Goal: Book appointment/travel/reservation

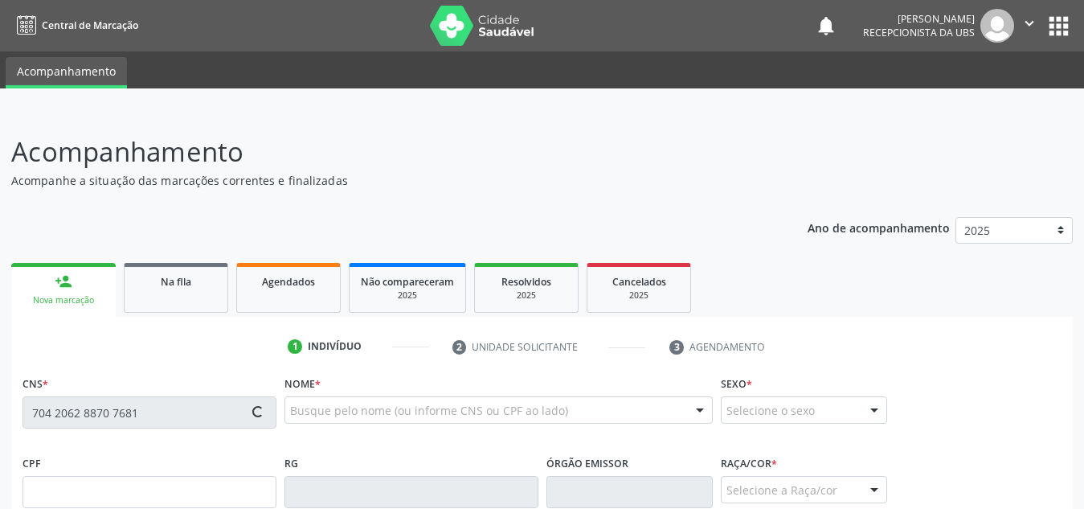
scroll to position [372, 0]
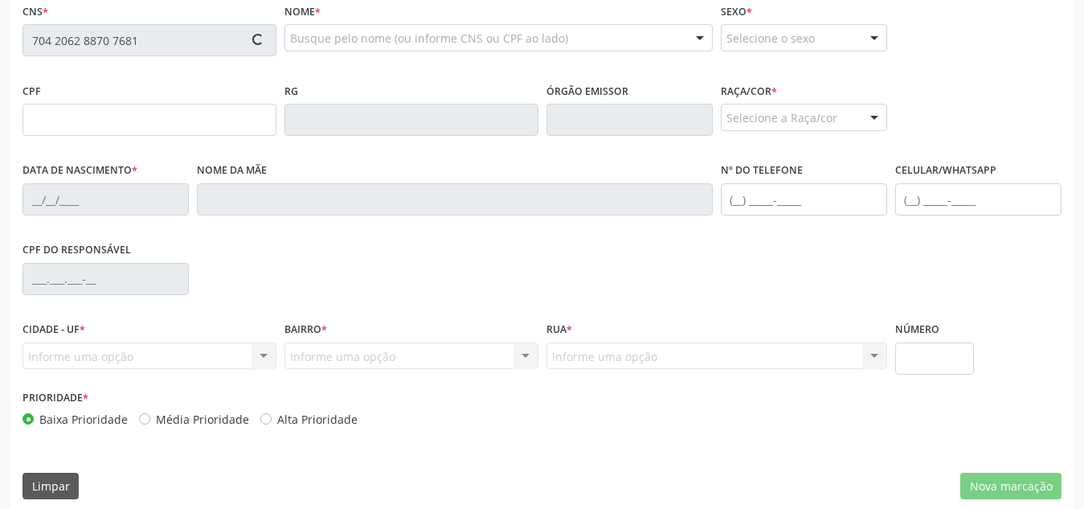
type input "069.954.224-30"
type input "2[DATE]"
type input "[PERSON_NAME] Conceicao"
type input "[PHONE_NUMBER]"
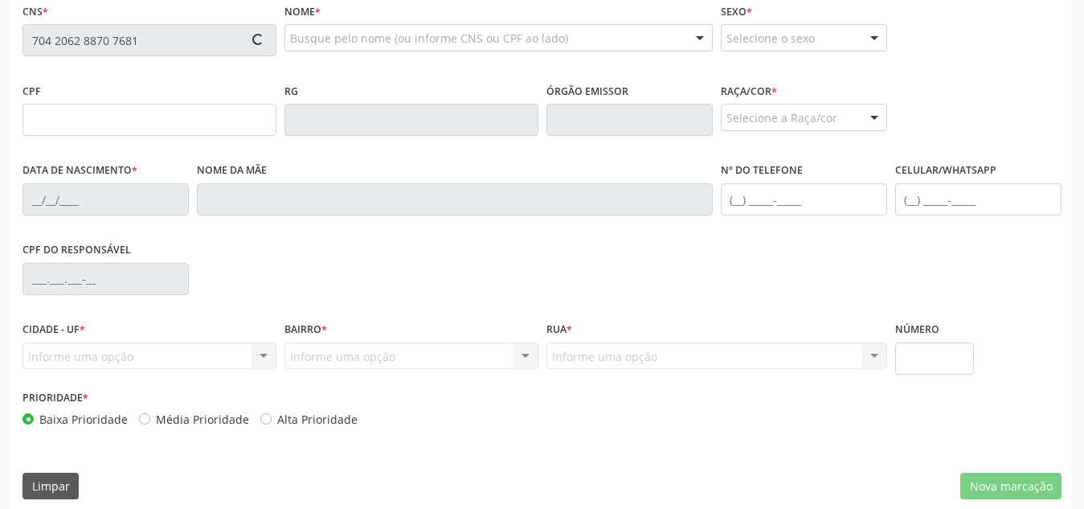
type input "S/N"
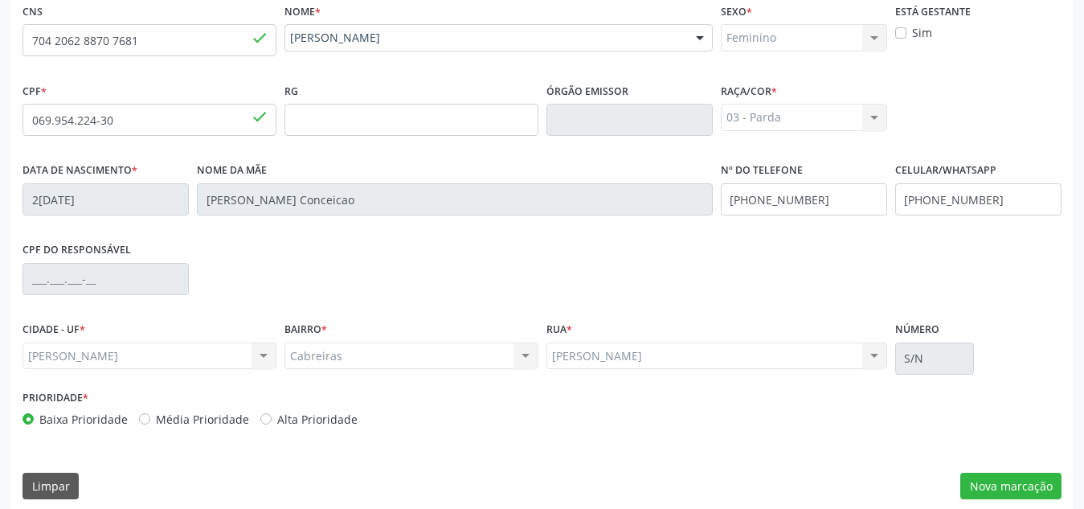
scroll to position [385, 0]
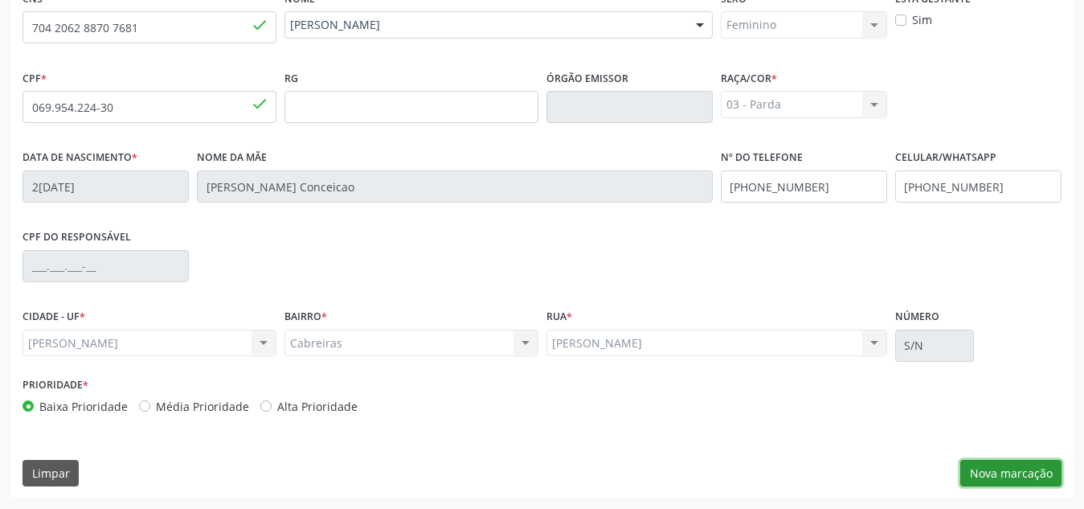
click at [983, 478] on button "Nova marcação" at bounding box center [1010, 473] width 101 height 27
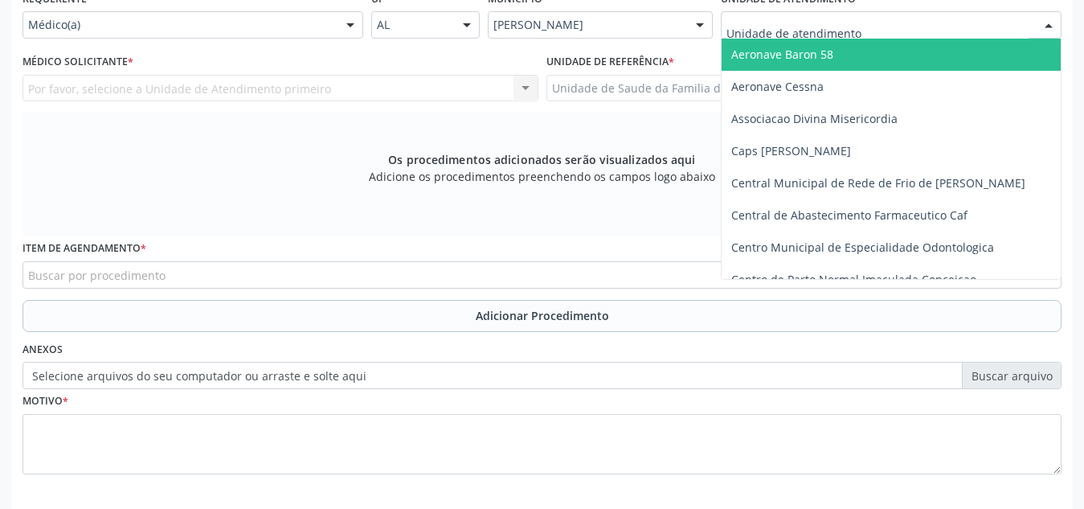
click at [915, 30] on div at bounding box center [891, 24] width 341 height 27
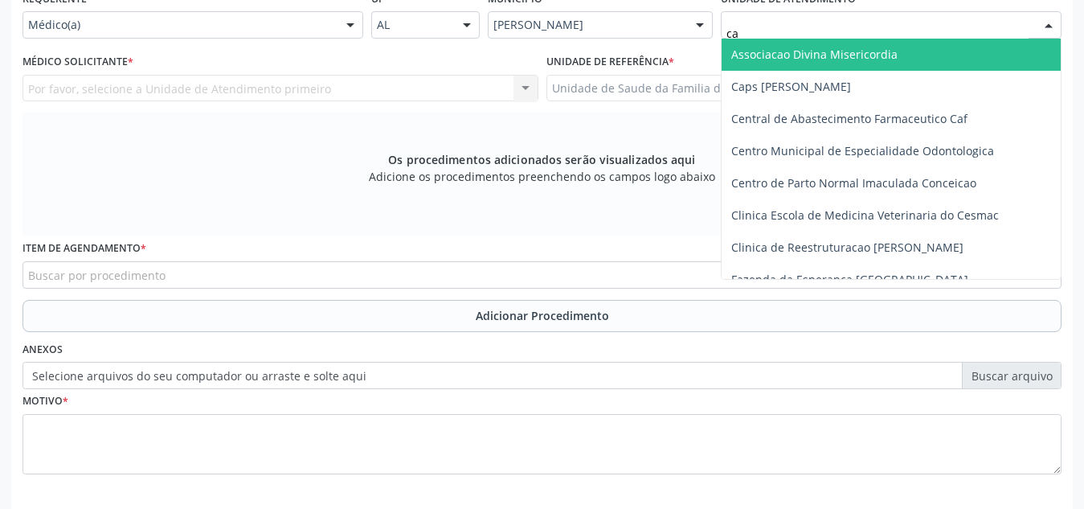
type input "cab"
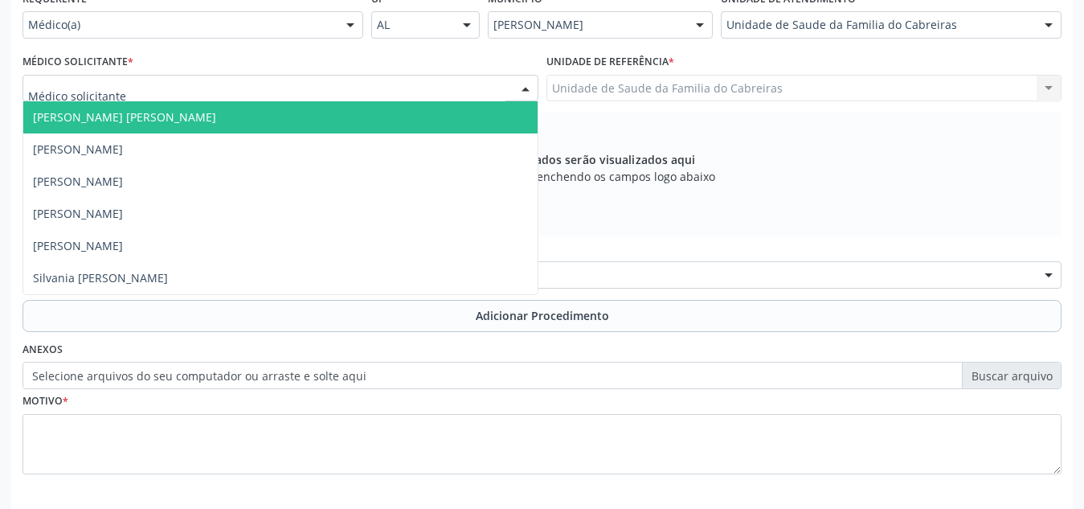
click at [409, 89] on div at bounding box center [281, 88] width 516 height 27
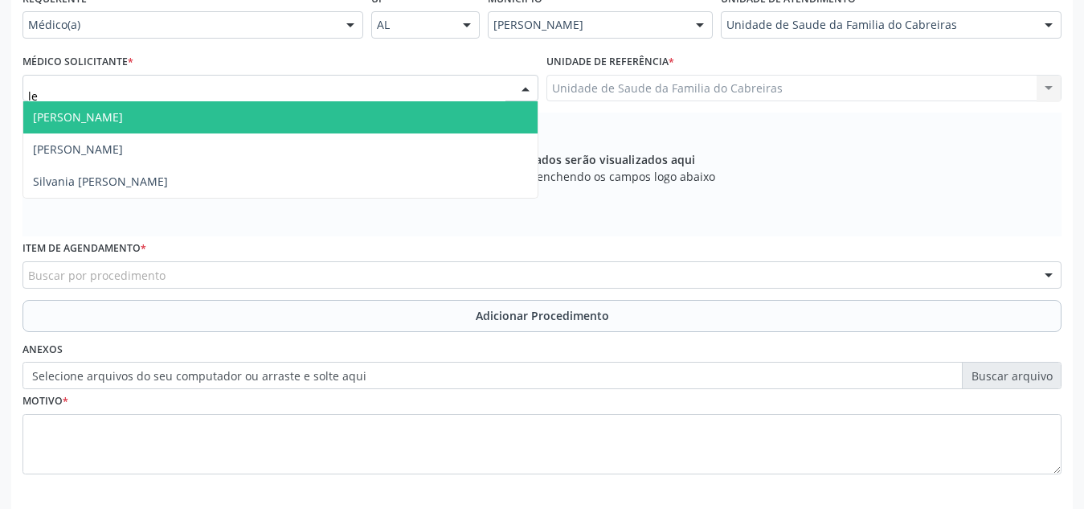
type input "let"
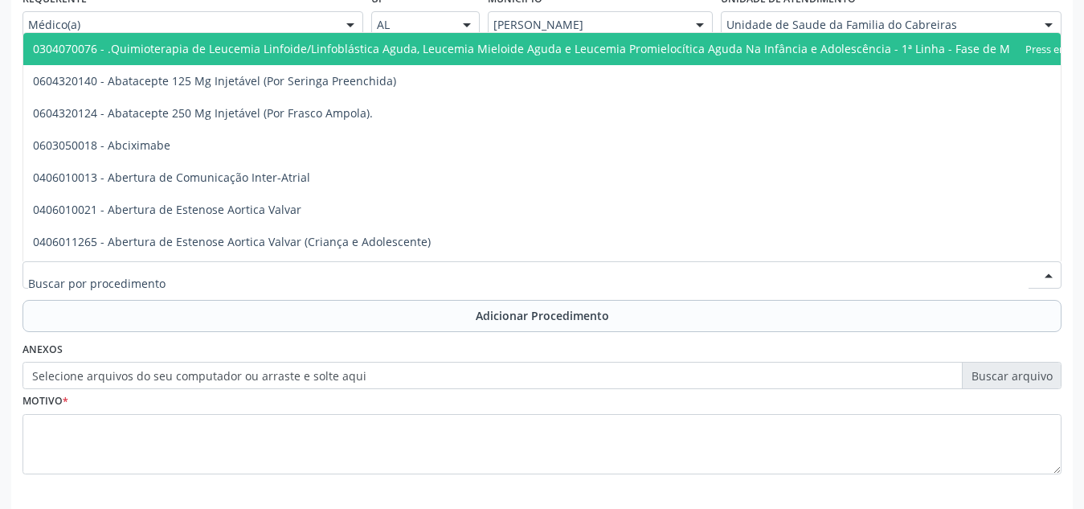
click at [278, 269] on div at bounding box center [542, 274] width 1039 height 27
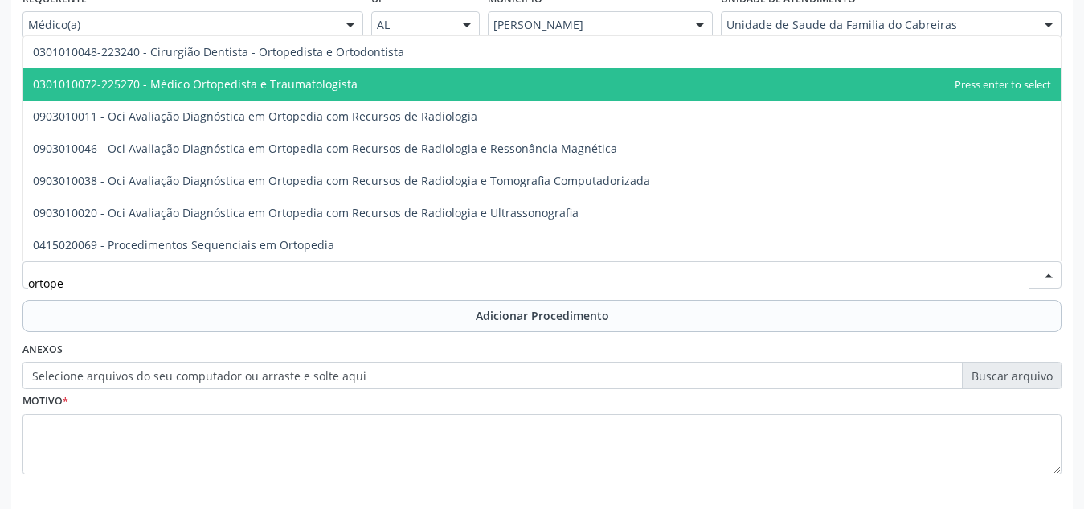
click at [366, 80] on span "0301010072-225270 - Médico Ortopedista e Traumatologista" at bounding box center [541, 84] width 1037 height 32
type input "ortope"
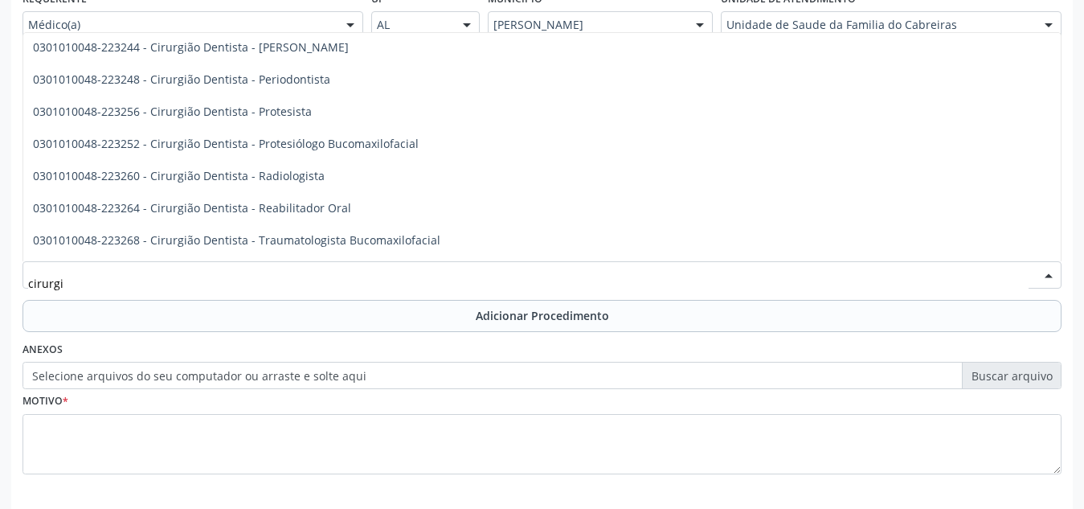
scroll to position [1190, 0]
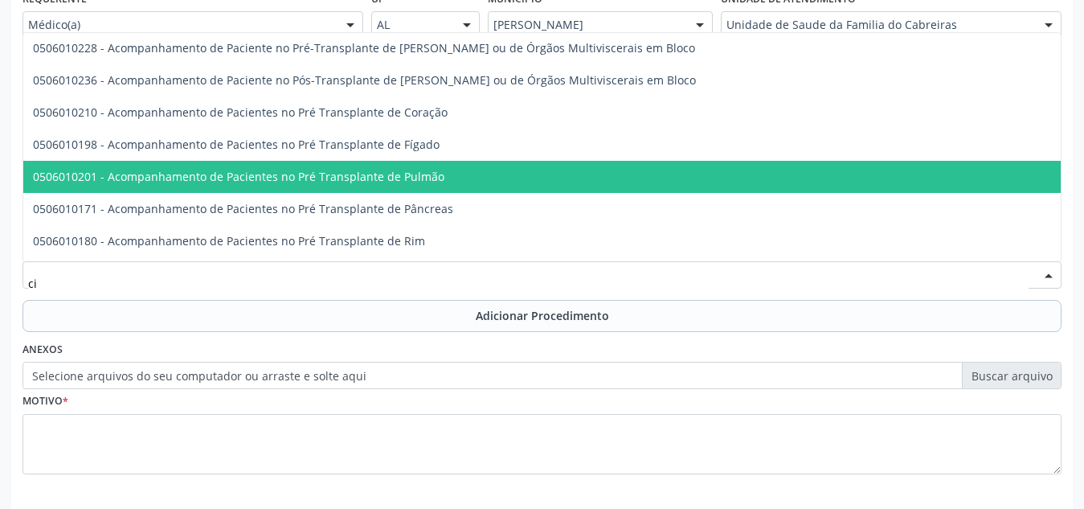
type input "c"
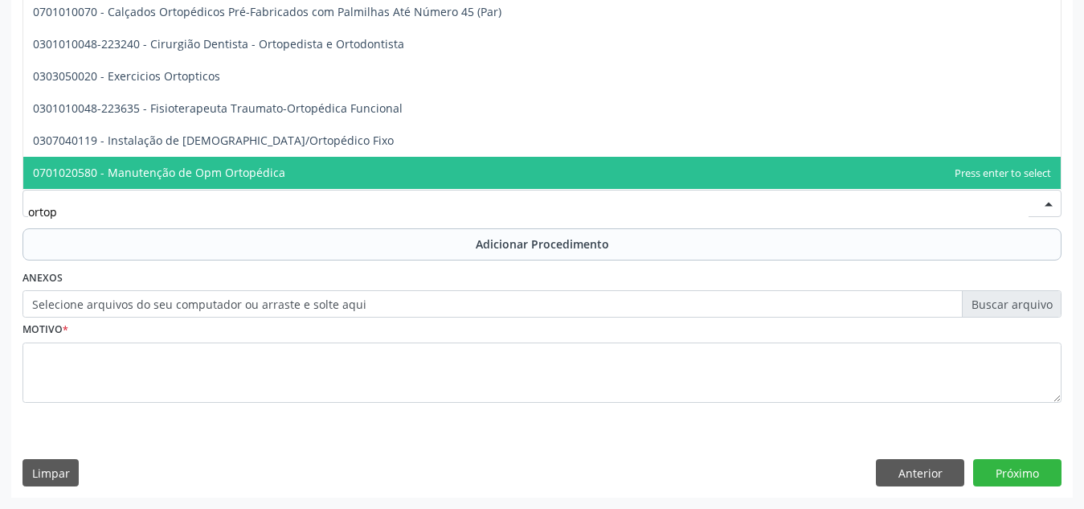
scroll to position [84, 0]
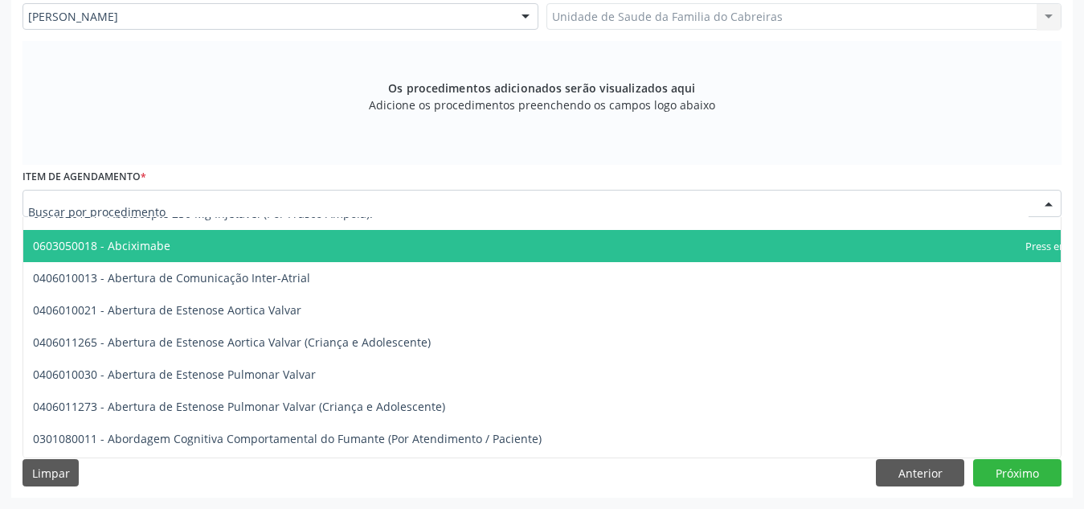
click at [194, 198] on div at bounding box center [542, 203] width 1039 height 27
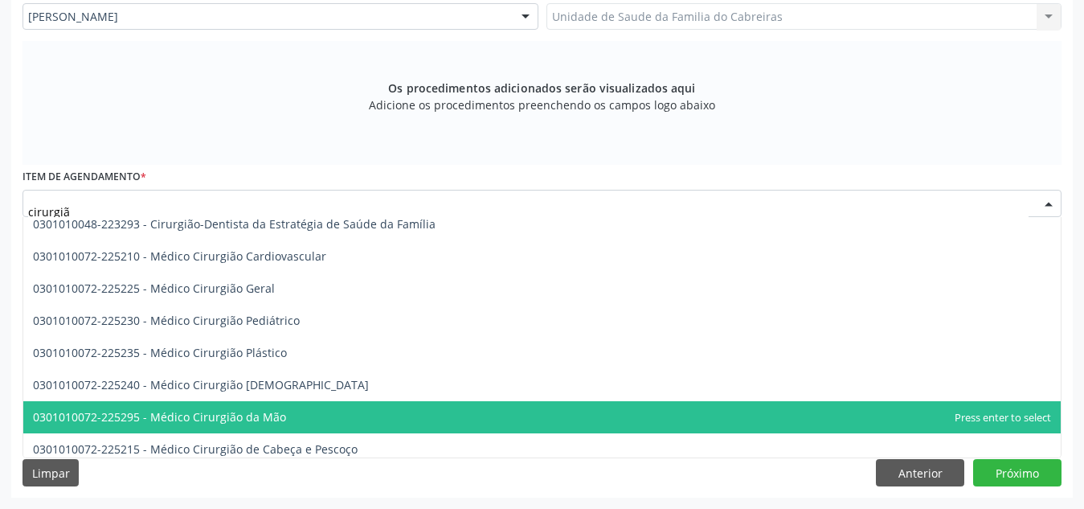
scroll to position [715, 0]
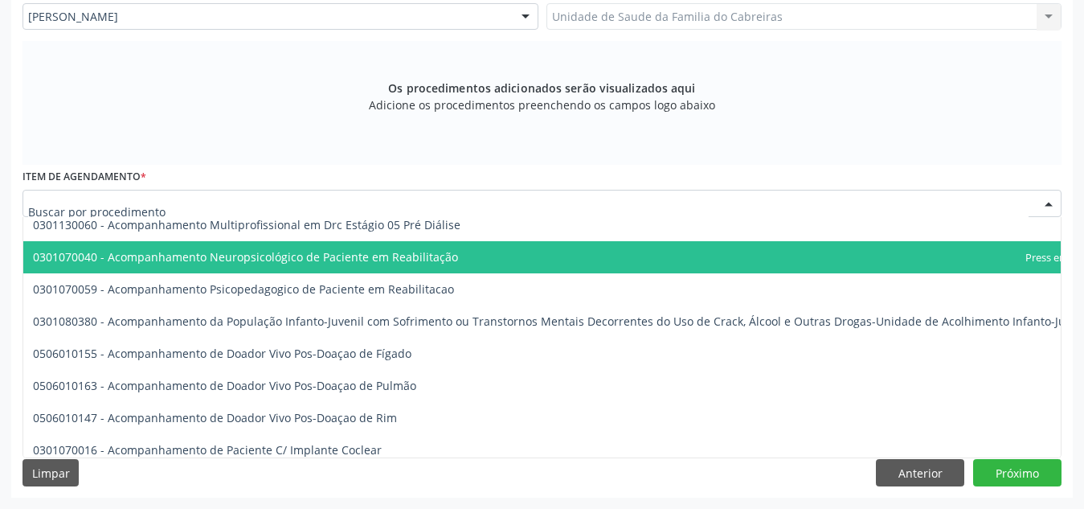
click at [229, 197] on div at bounding box center [542, 203] width 1039 height 27
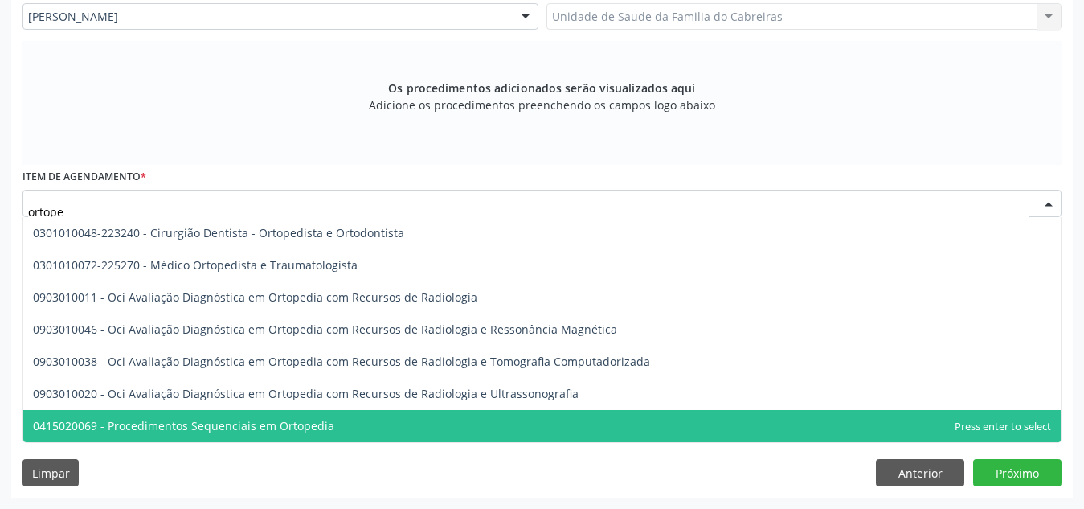
scroll to position [0, 0]
type input "ortoped"
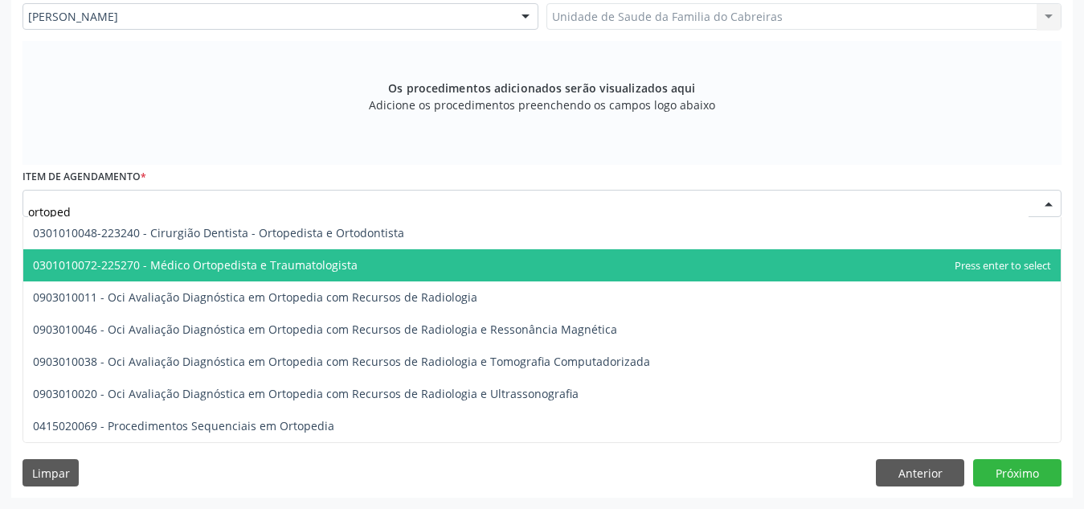
click at [209, 251] on span "0301010072-225270 - Médico Ortopedista e Traumatologista" at bounding box center [541, 265] width 1037 height 32
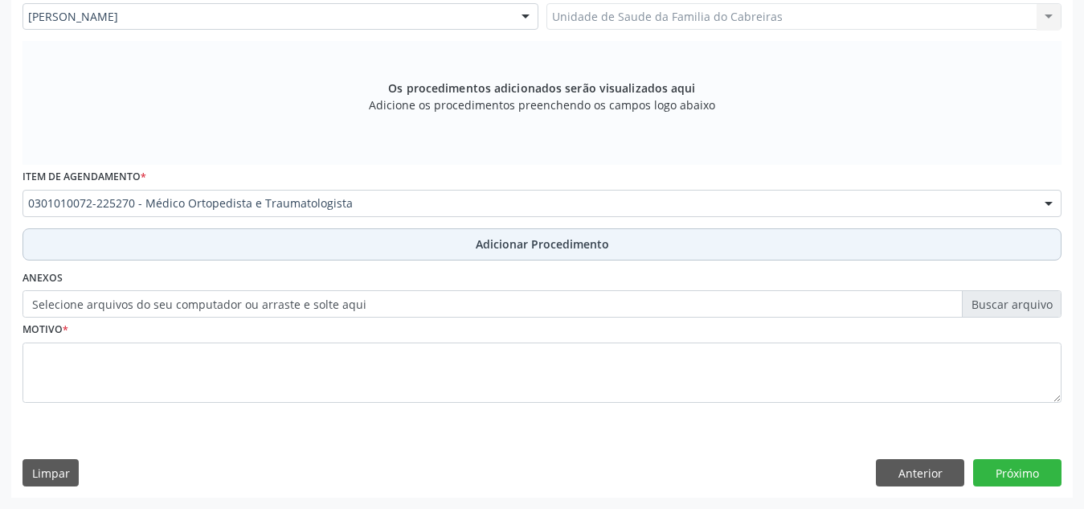
click at [281, 248] on button "Adicionar Procedimento" at bounding box center [542, 244] width 1039 height 32
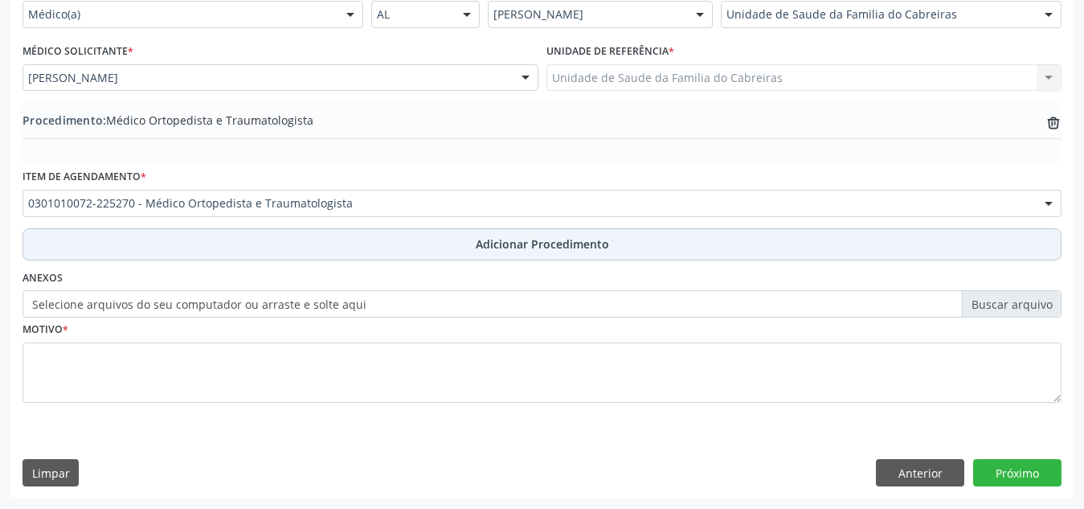
scroll to position [395, 0]
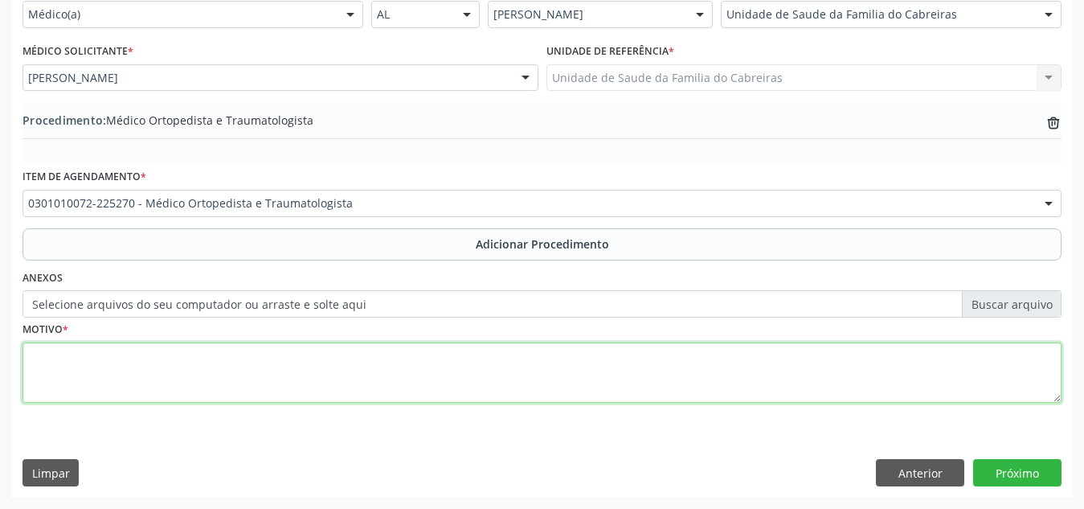
click at [197, 366] on textarea at bounding box center [542, 372] width 1039 height 61
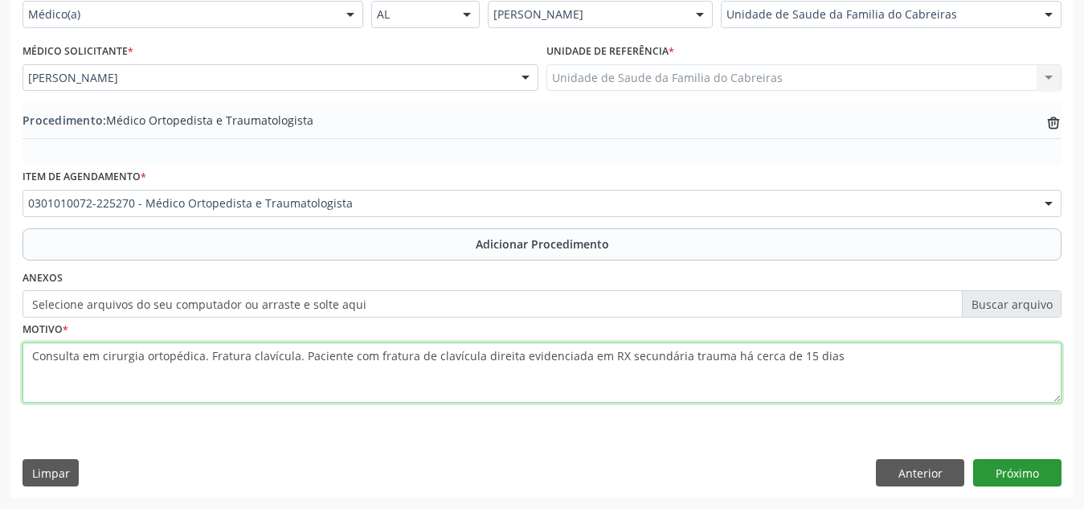
type textarea "Consulta em cirurgia ortopédica. Fratura clavícula. Paciente com fratura de cla…"
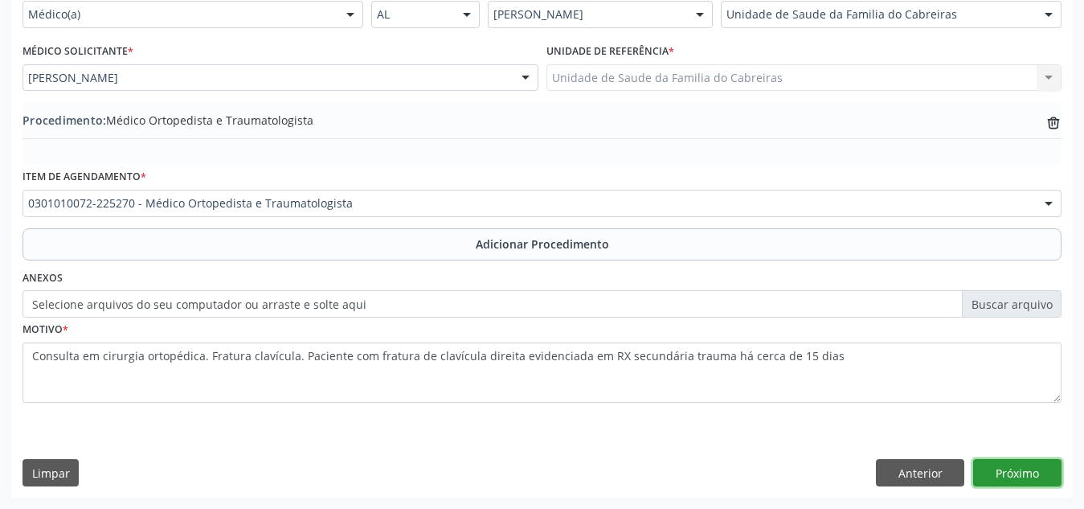
click at [1029, 472] on button "Próximo" at bounding box center [1017, 472] width 88 height 27
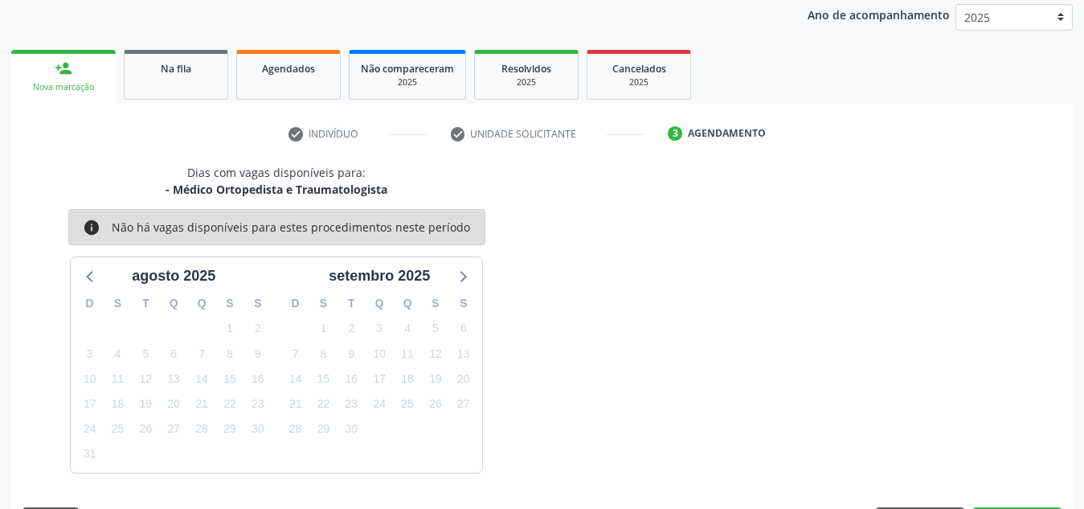
scroll to position [260, 0]
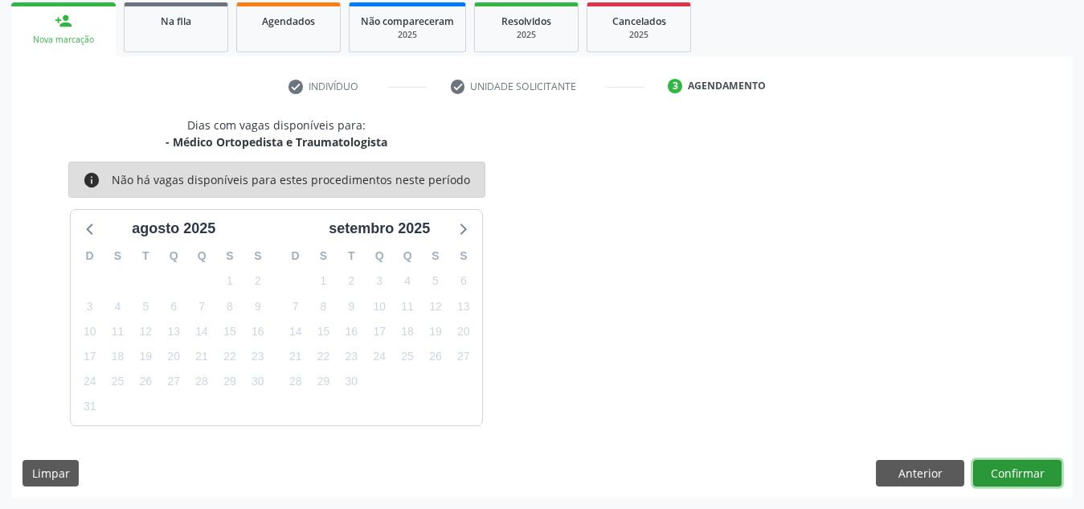
click at [1029, 468] on button "Confirmar" at bounding box center [1017, 473] width 88 height 27
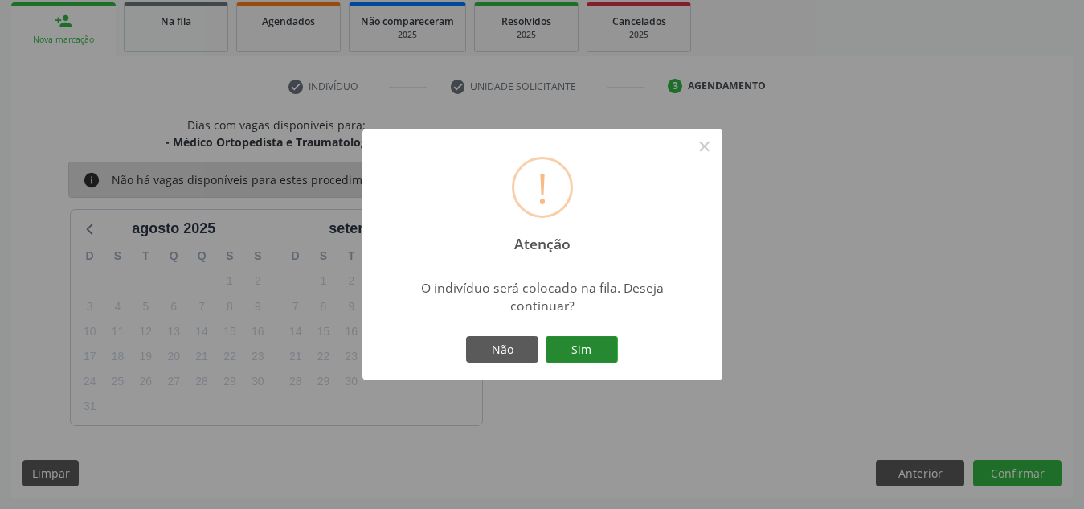
click at [598, 346] on button "Sim" at bounding box center [582, 349] width 72 height 27
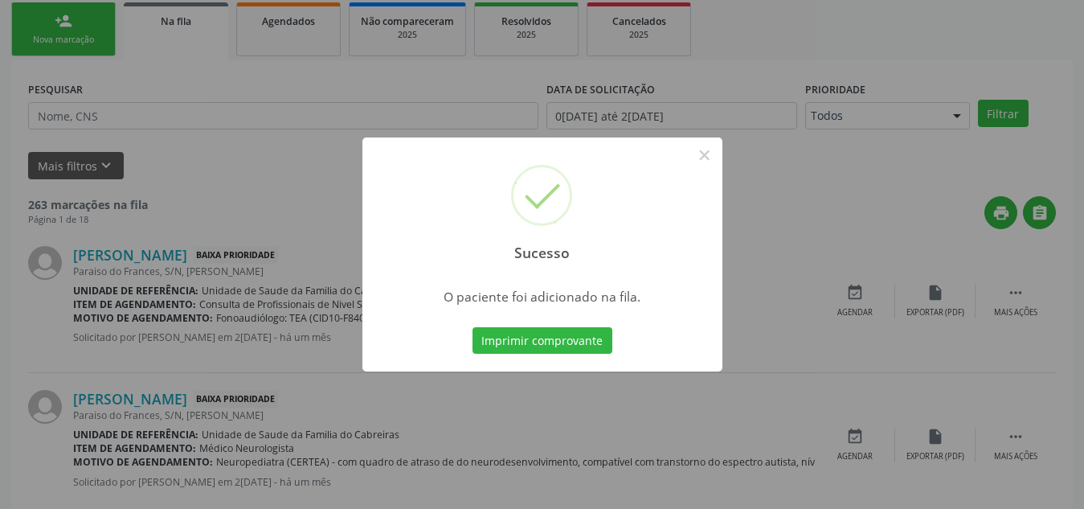
scroll to position [44, 0]
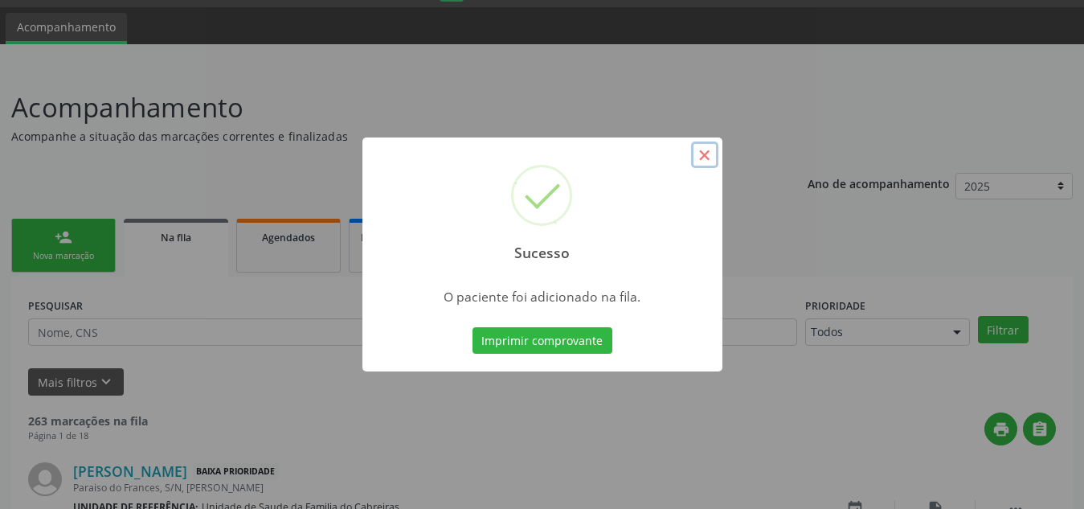
click at [706, 149] on button "×" at bounding box center [704, 154] width 27 height 27
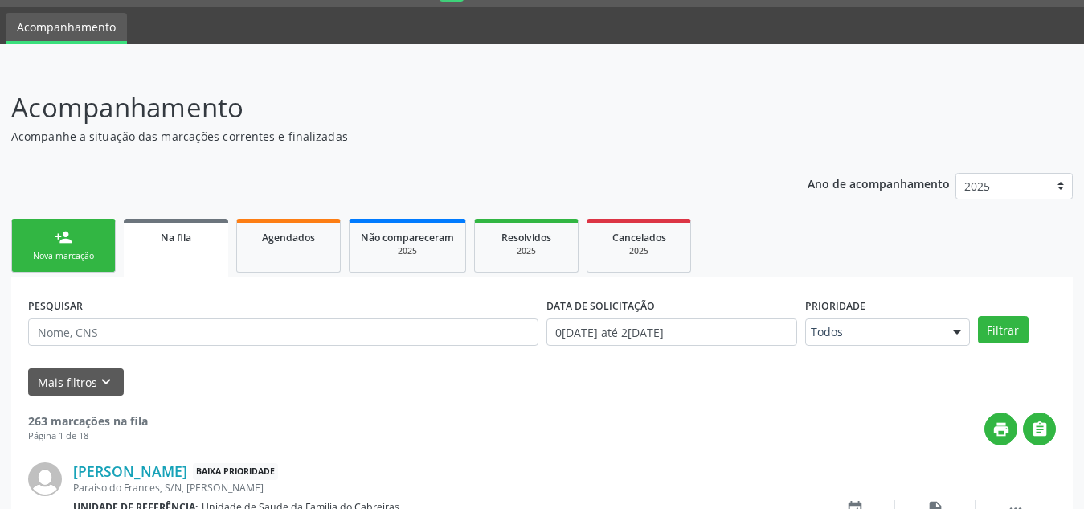
click at [68, 232] on div "person_add" at bounding box center [64, 237] width 18 height 18
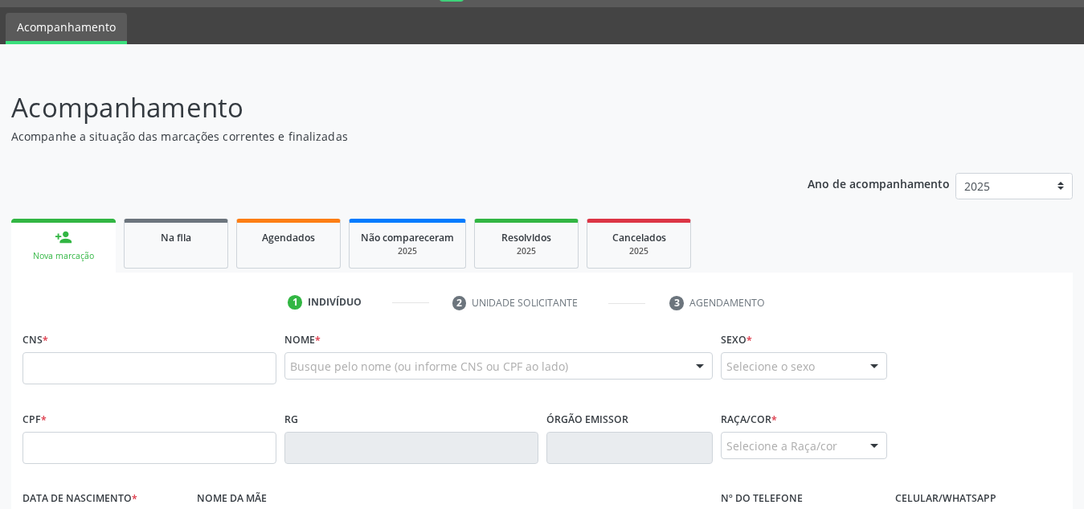
click at [65, 248] on link "person_add Nova marcação" at bounding box center [63, 246] width 104 height 54
click at [78, 362] on input "text" at bounding box center [150, 368] width 254 height 32
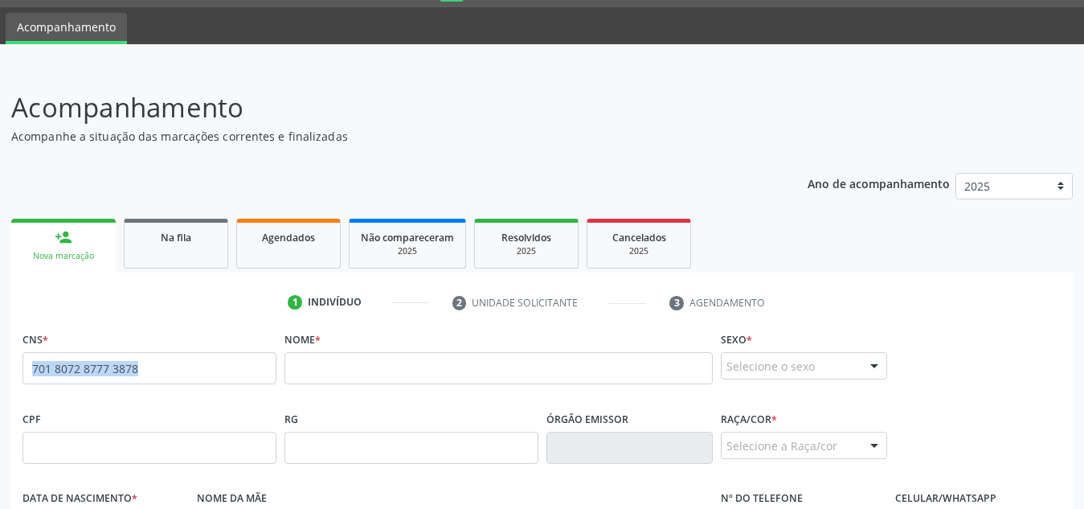
drag, startPoint x: 207, startPoint y: 372, endPoint x: 0, endPoint y: 367, distance: 206.6
click at [0, 367] on div "Acompanhamento Acompanhe a situação das marcações correntes e finalizadas Relat…" at bounding box center [542, 458] width 1084 height 783
copy div
click at [180, 360] on input "701 8072 8777 3878" at bounding box center [150, 368] width 254 height 32
drag, startPoint x: 180, startPoint y: 360, endPoint x: 0, endPoint y: 354, distance: 180.1
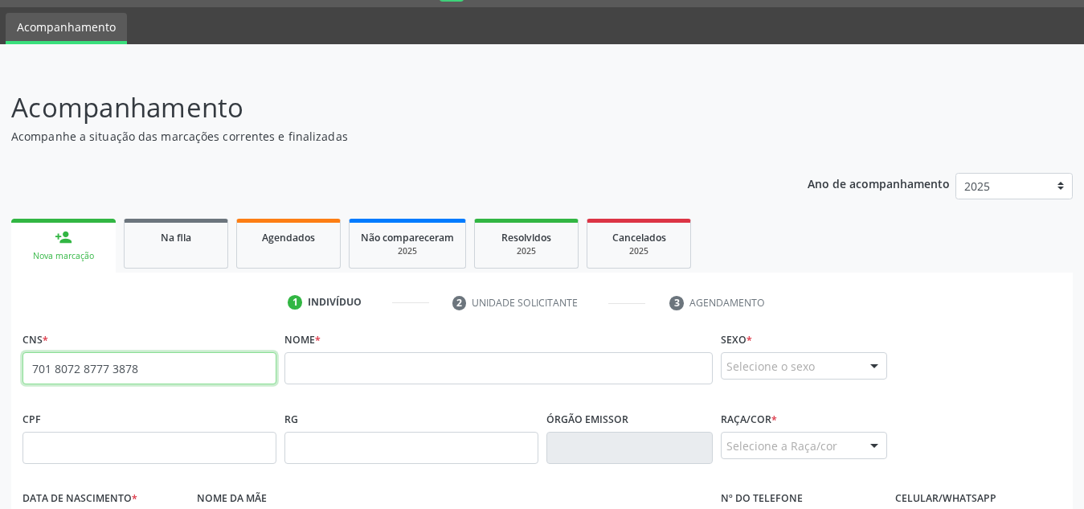
click at [0, 354] on div "Acompanhamento Acompanhe a situação das marcações correntes e finalizadas Relat…" at bounding box center [542, 458] width 1084 height 783
paste input "text"
type input "7"
paste input "701 8072 8777 3878"
type input "701 8072 8777 3878"
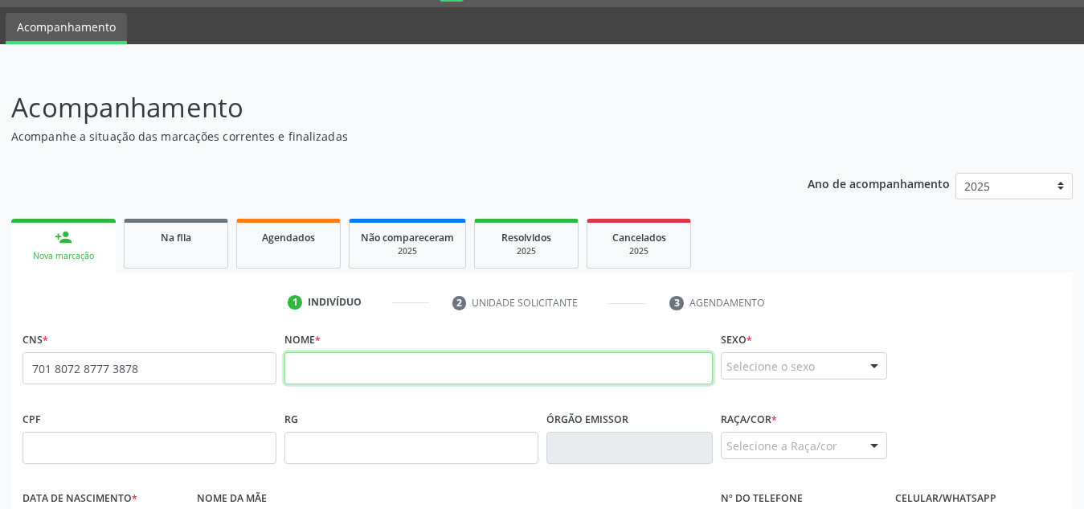
click at [327, 370] on input "text" at bounding box center [498, 368] width 428 height 32
paste input "[PERSON_NAME]"
type input "[PERSON_NAME]"
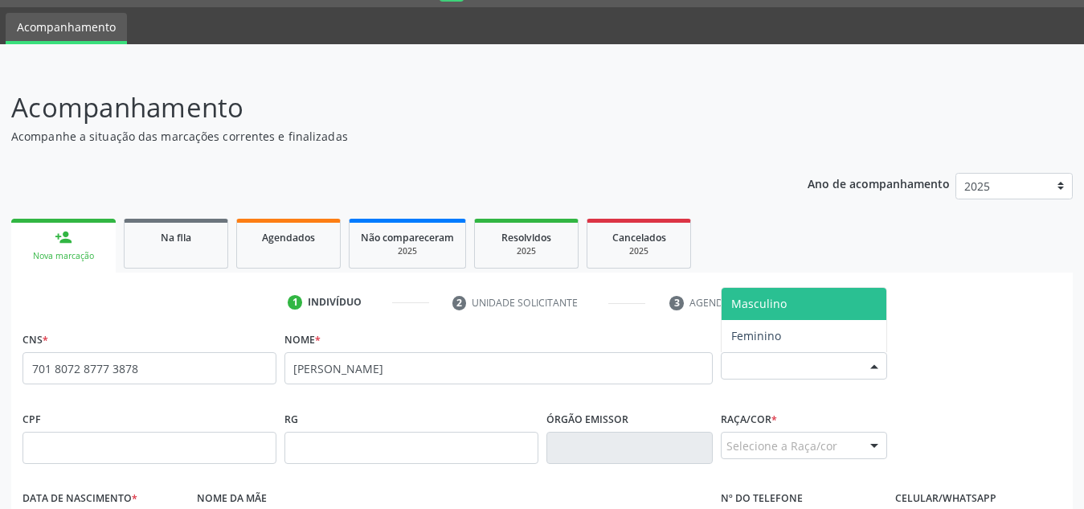
click at [748, 363] on div "Selecione o sexo" at bounding box center [804, 365] width 166 height 27
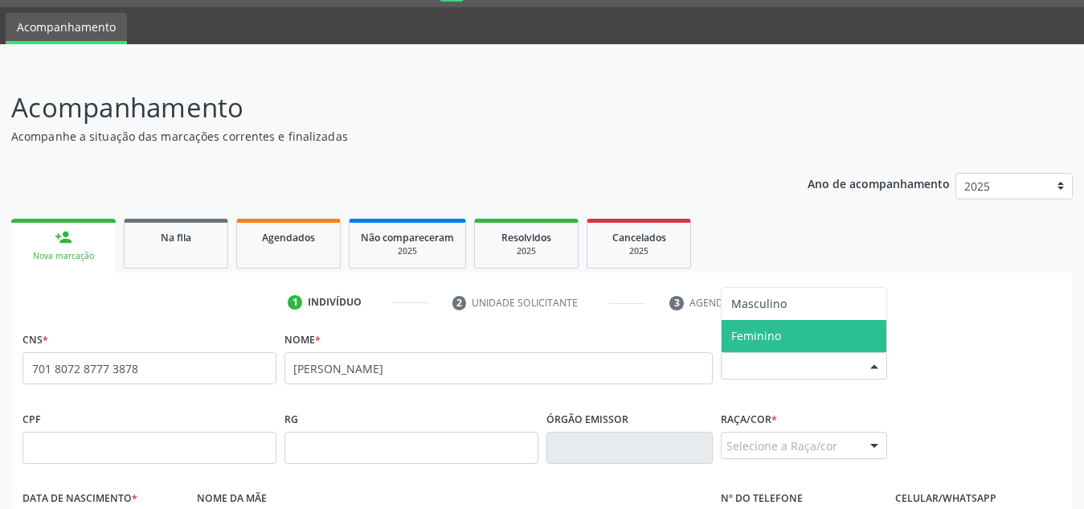
click at [754, 341] on span "Feminino" at bounding box center [756, 335] width 50 height 15
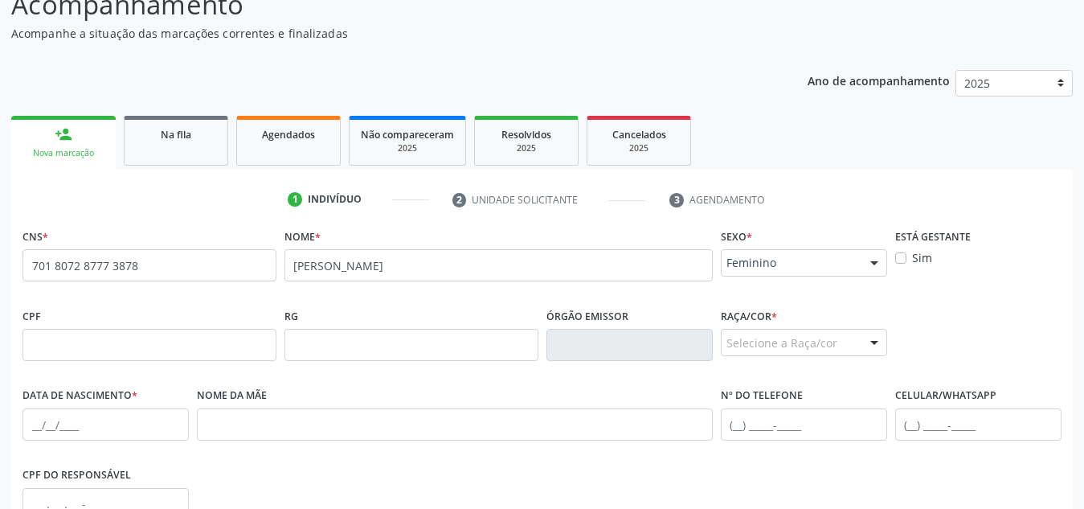
scroll to position [166, 0]
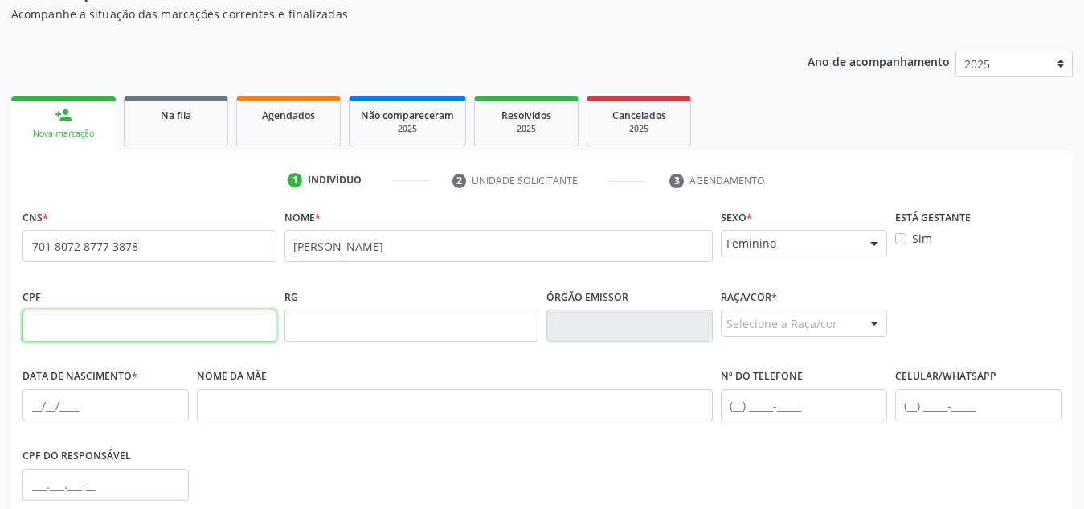
click at [191, 329] on input "text" at bounding box center [150, 325] width 254 height 32
type input "1"
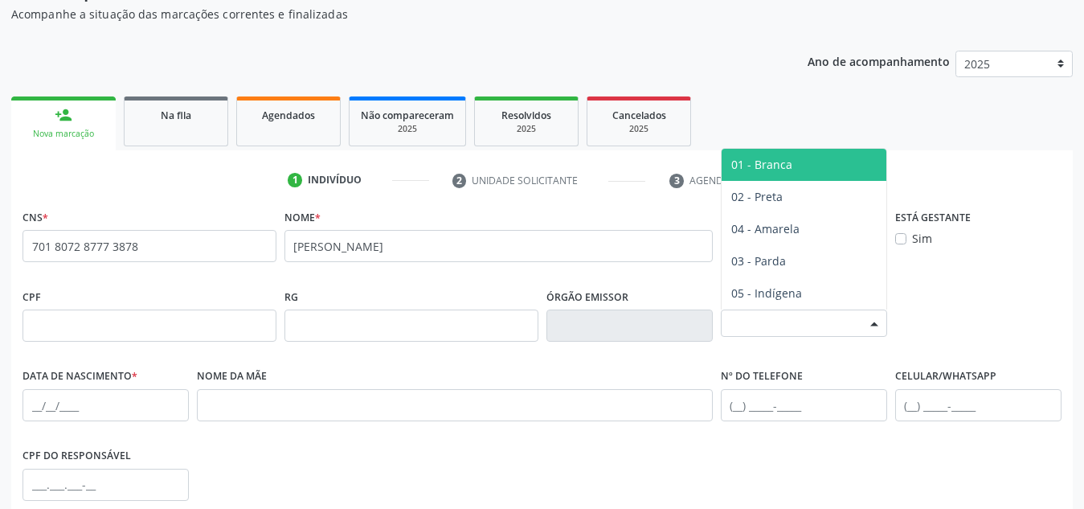
click at [787, 318] on div "Selecione a Raça/cor" at bounding box center [804, 322] width 166 height 27
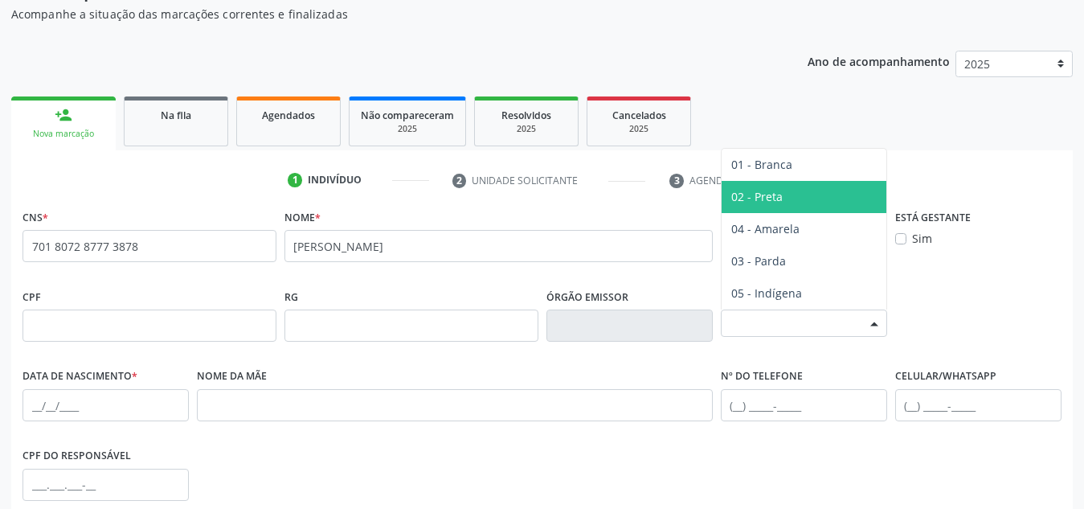
click at [807, 317] on div "Selecione a Raça/cor" at bounding box center [804, 322] width 166 height 27
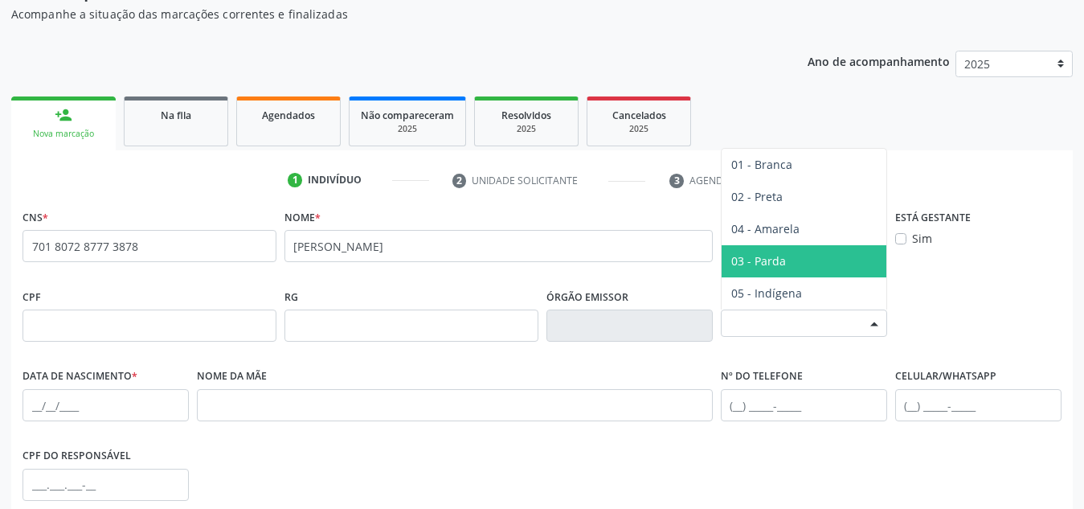
click at [801, 264] on span "03 - Parda" at bounding box center [804, 261] width 165 height 32
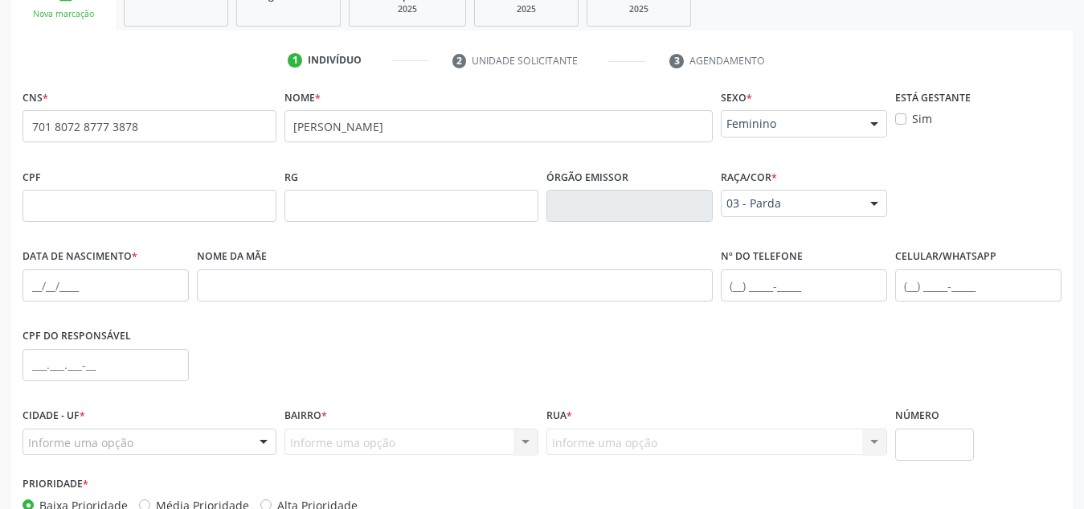
scroll to position [287, 0]
click at [934, 273] on input "text" at bounding box center [978, 284] width 166 height 32
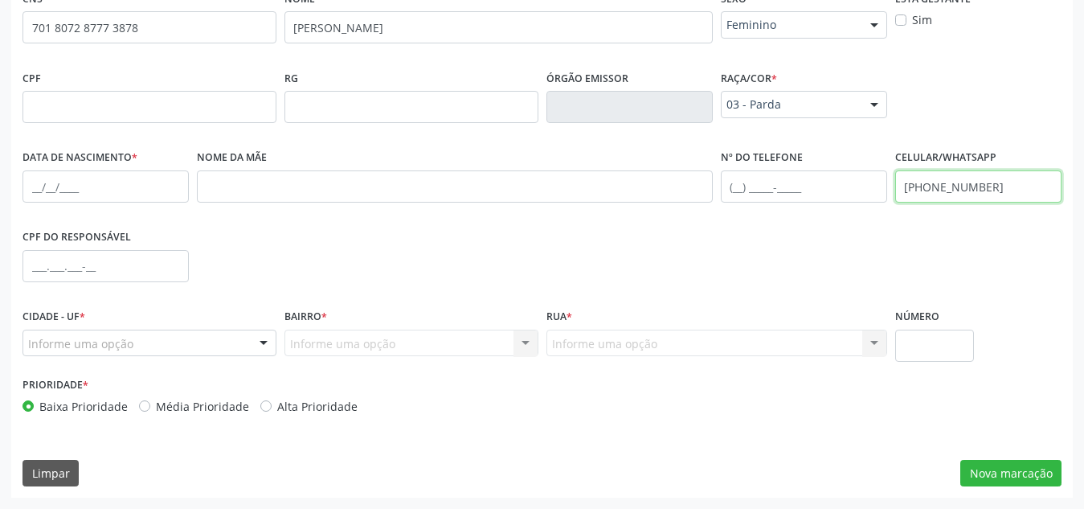
type input "[PHONE_NUMBER]"
click at [134, 185] on input "text" at bounding box center [106, 186] width 166 height 32
paste input "26[DATE]"
type input "26[DATE]"
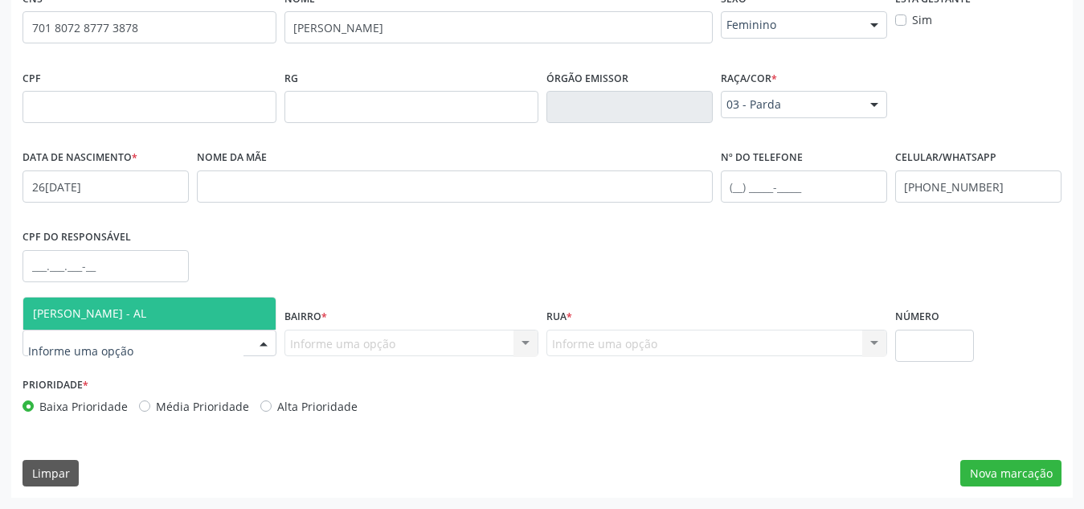
click at [129, 321] on span "[PERSON_NAME] - AL" at bounding box center [149, 313] width 252 height 32
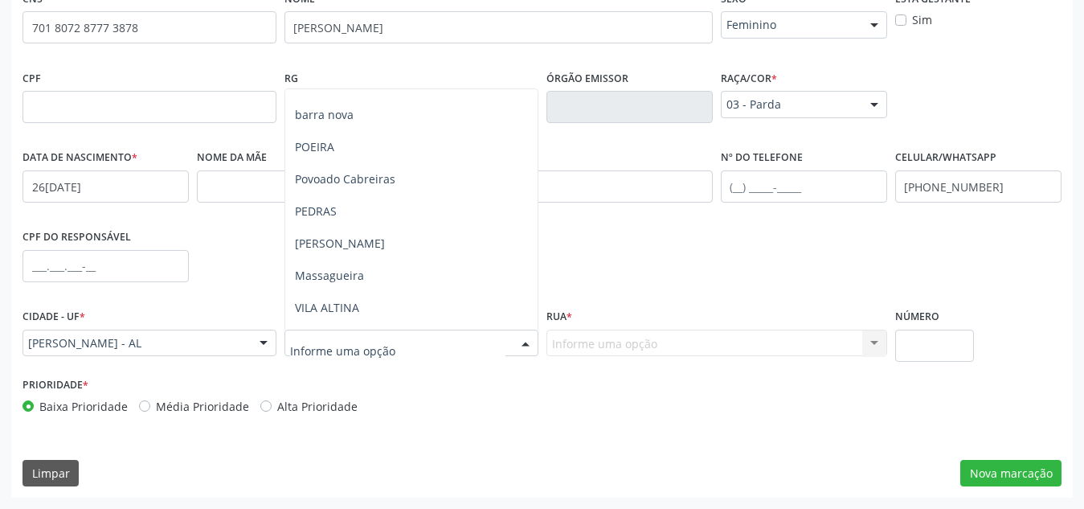
scroll to position [184, 0]
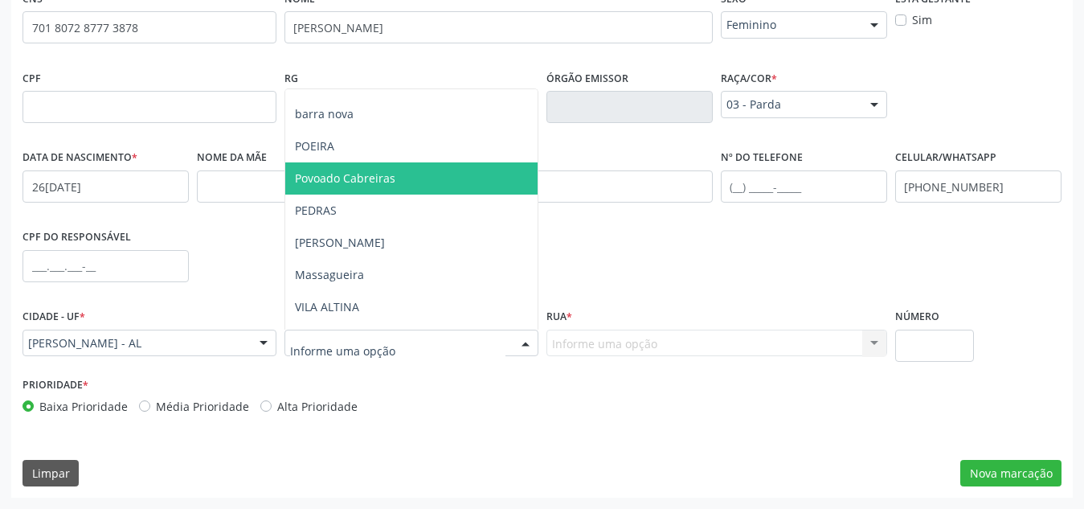
click at [393, 180] on span "Povoado Cabreiras" at bounding box center [345, 177] width 100 height 15
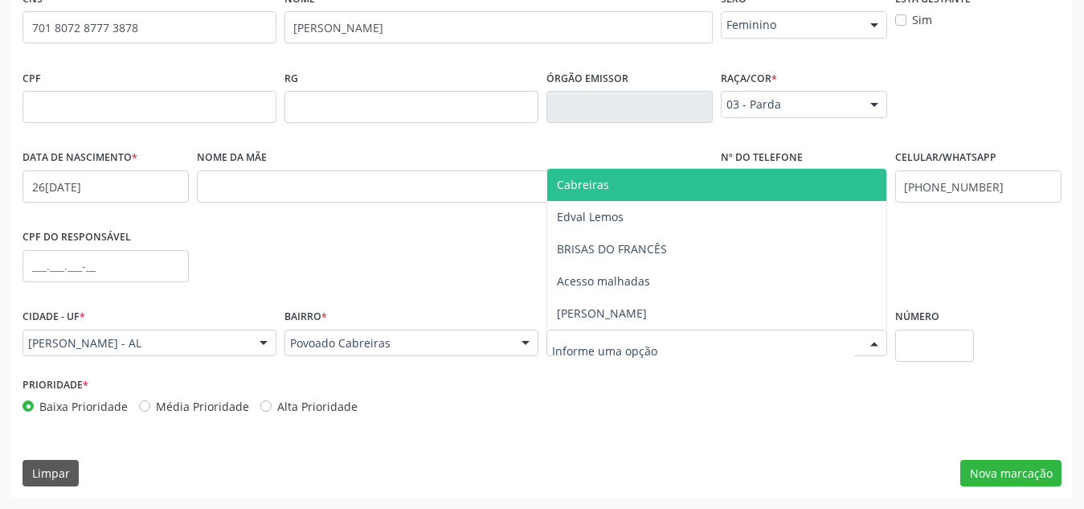
click at [620, 188] on span "Cabreiras" at bounding box center [716, 185] width 339 height 32
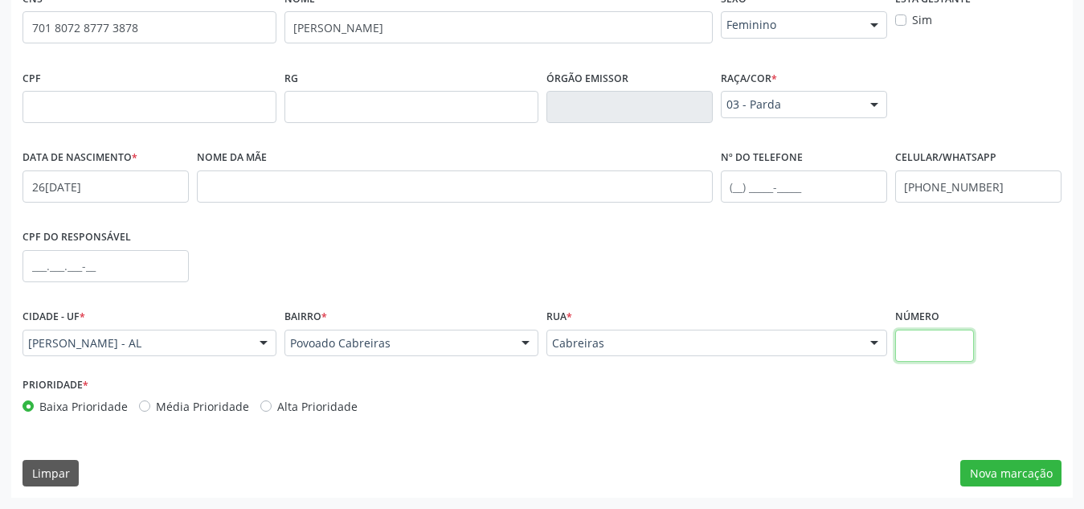
click at [959, 350] on input "text" at bounding box center [935, 345] width 80 height 32
type input "S/N"
click at [981, 474] on button "Nova marcação" at bounding box center [1010, 473] width 101 height 27
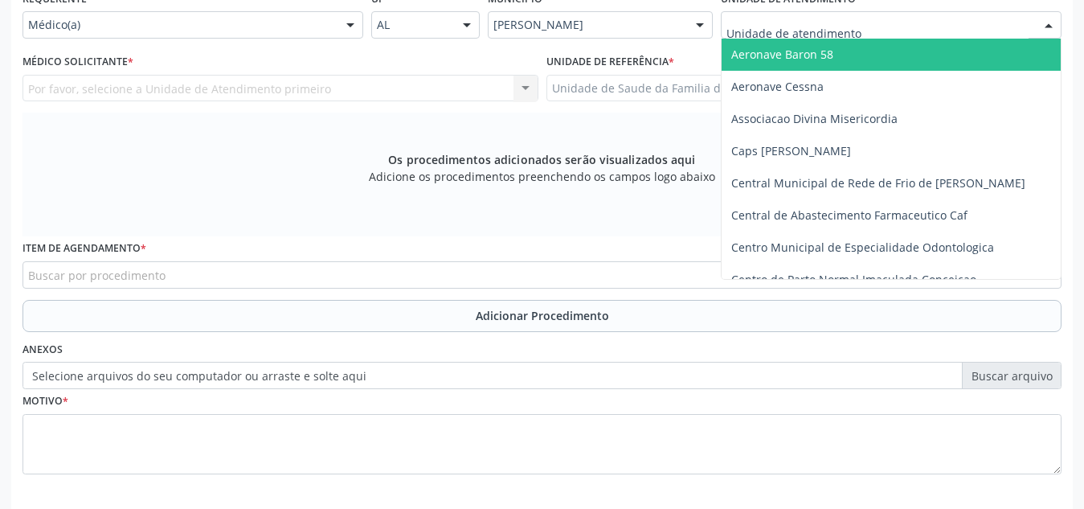
click at [845, 14] on div at bounding box center [891, 24] width 341 height 27
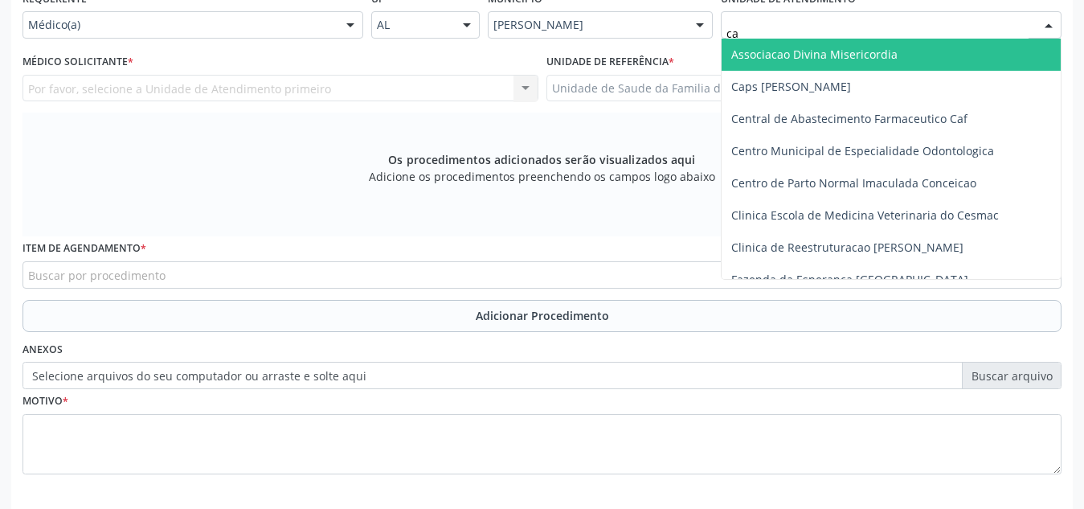
type input "cab"
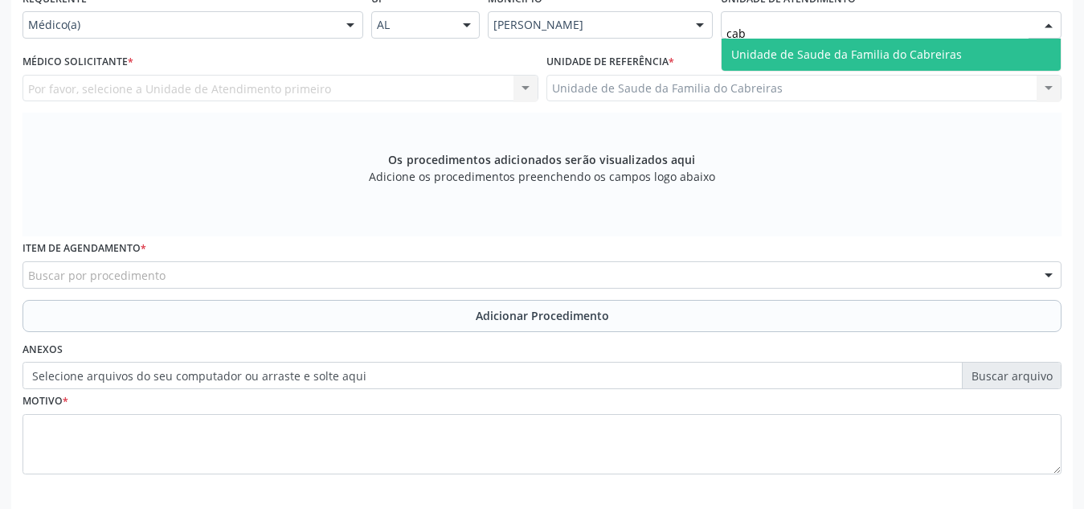
click at [839, 55] on span "Unidade de Saude da Familia do Cabreiras" at bounding box center [846, 54] width 231 height 15
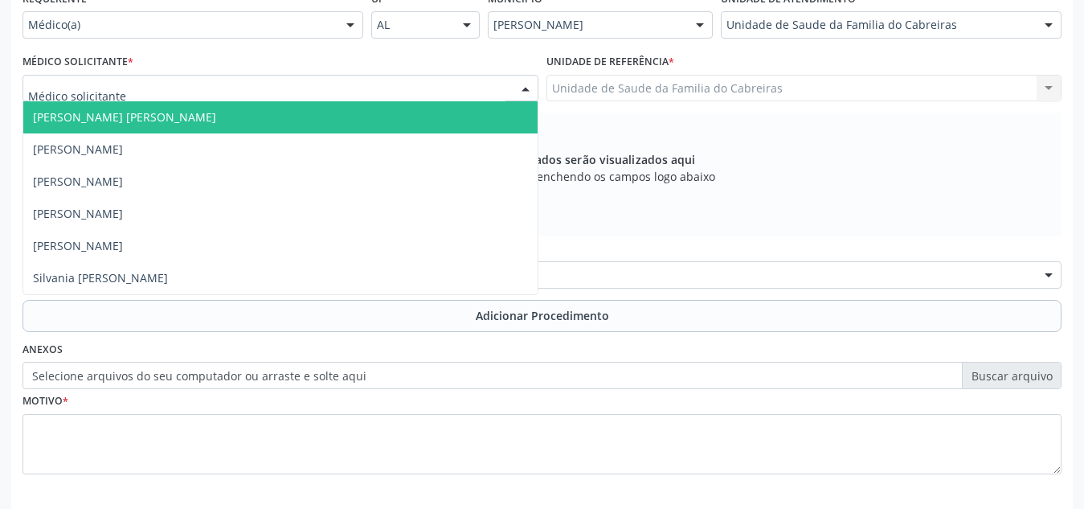
click at [344, 86] on div at bounding box center [281, 88] width 516 height 27
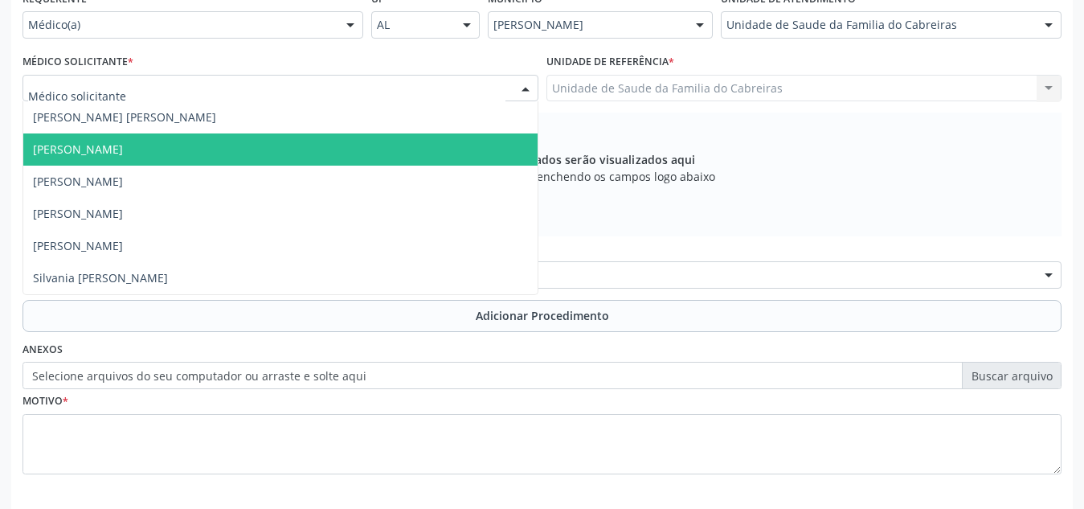
click at [309, 136] on span "[PERSON_NAME]" at bounding box center [280, 149] width 514 height 32
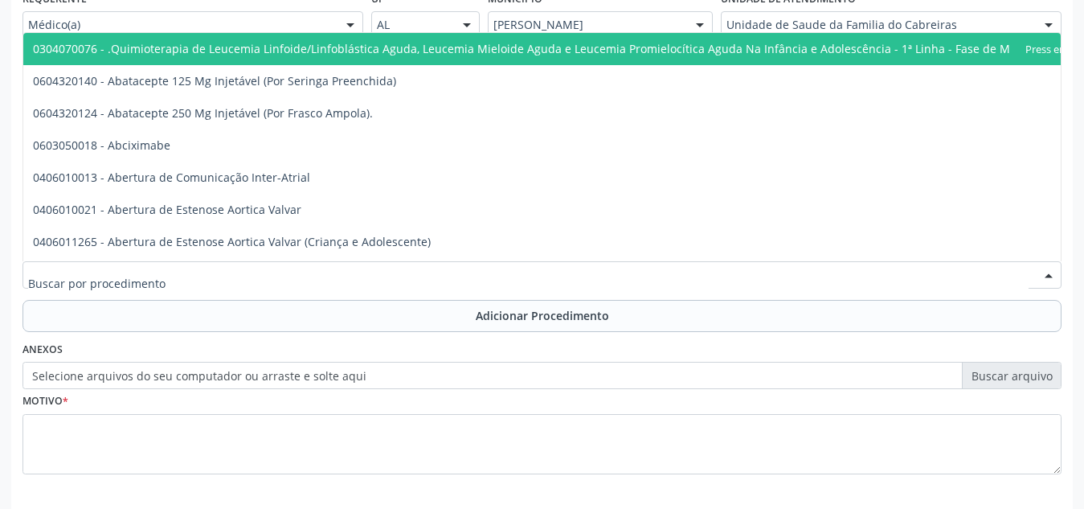
click at [234, 282] on div at bounding box center [542, 274] width 1039 height 27
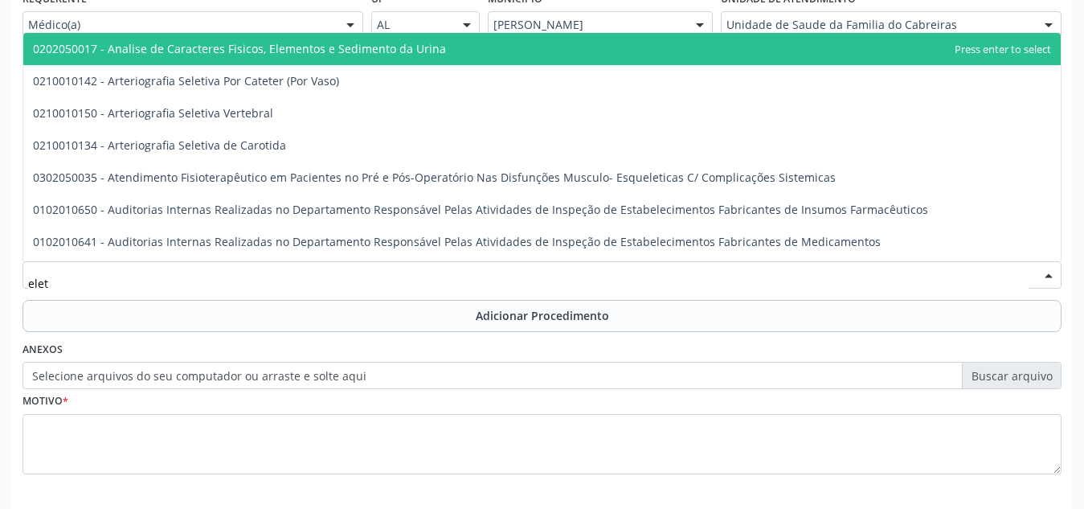
type input "eletr"
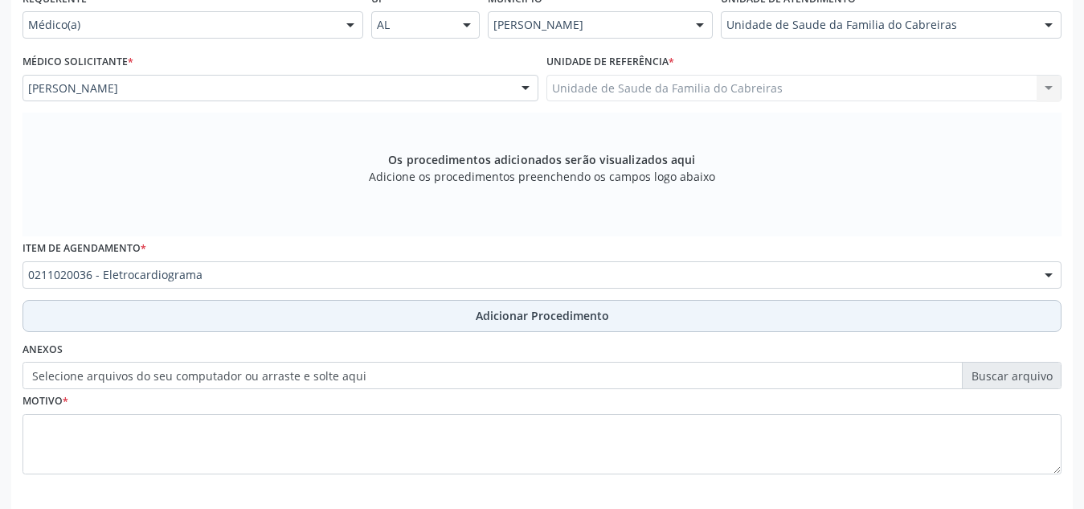
click at [242, 310] on button "Adicionar Procedimento" at bounding box center [542, 316] width 1039 height 32
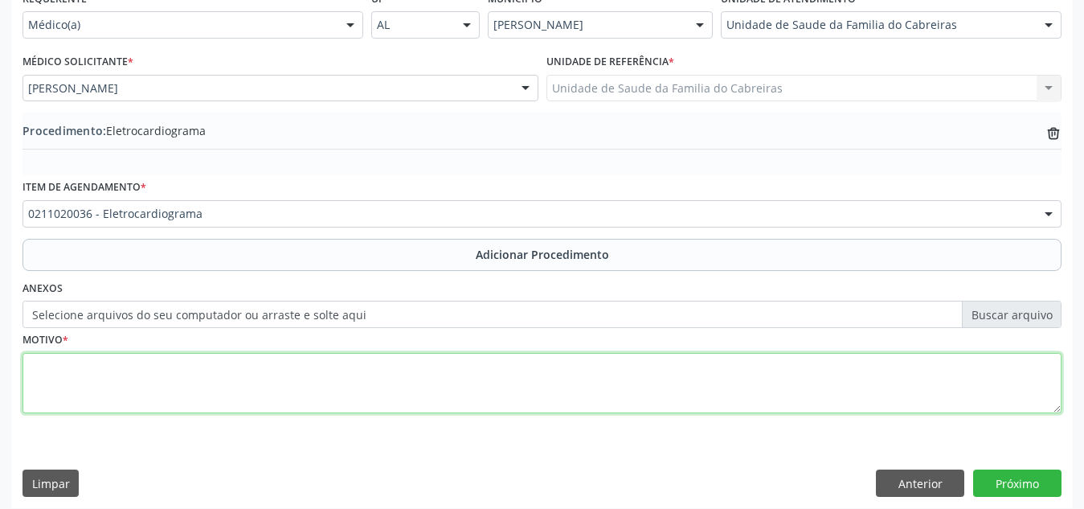
click at [210, 393] on textarea at bounding box center [542, 383] width 1039 height 61
type textarea "HAS"
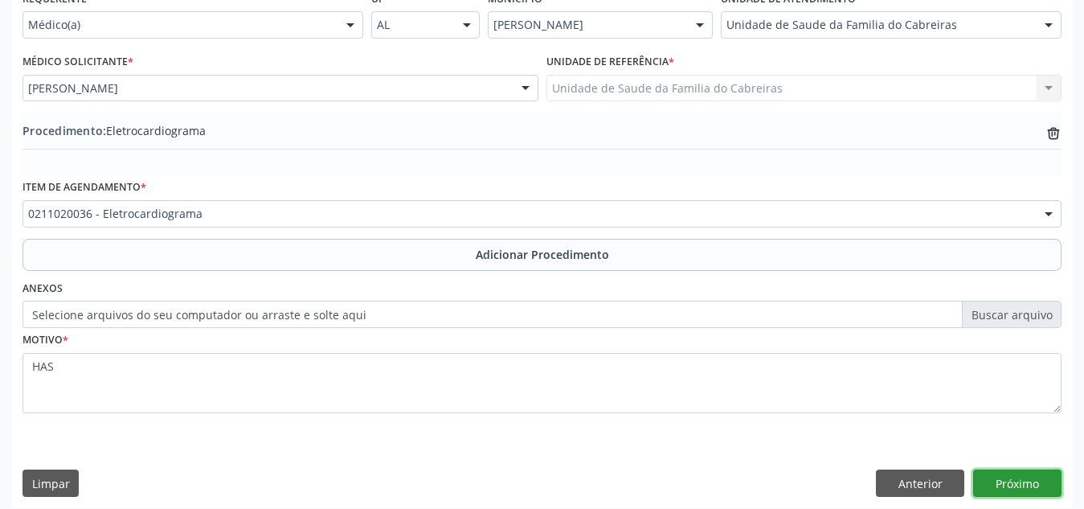
click at [992, 476] on button "Próximo" at bounding box center [1017, 482] width 88 height 27
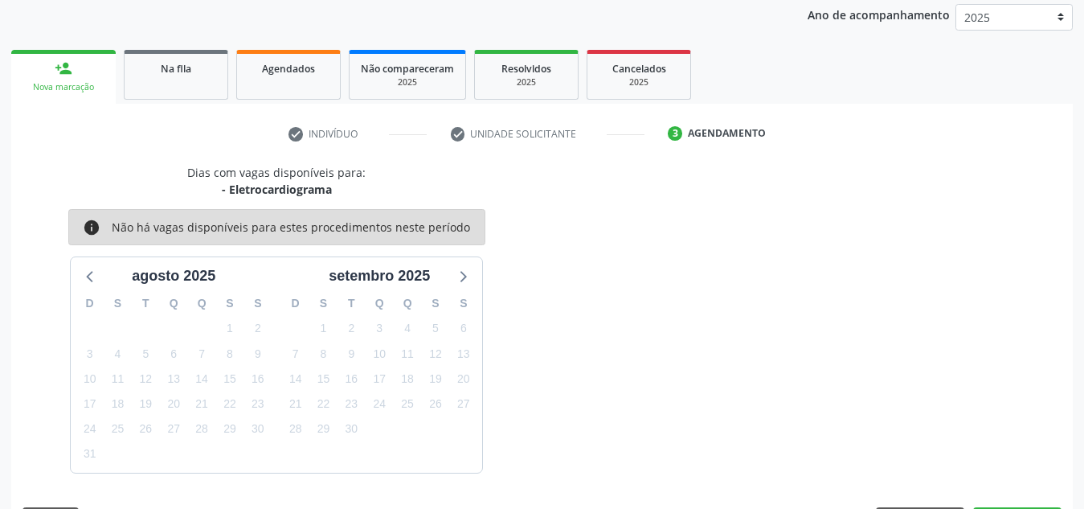
scroll to position [260, 0]
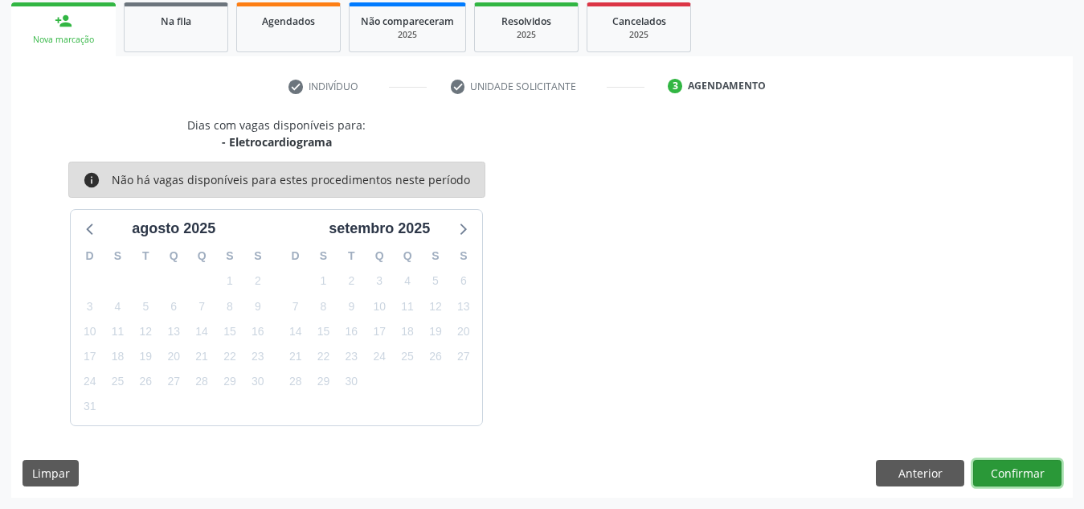
click at [992, 476] on button "Confirmar" at bounding box center [1017, 473] width 88 height 27
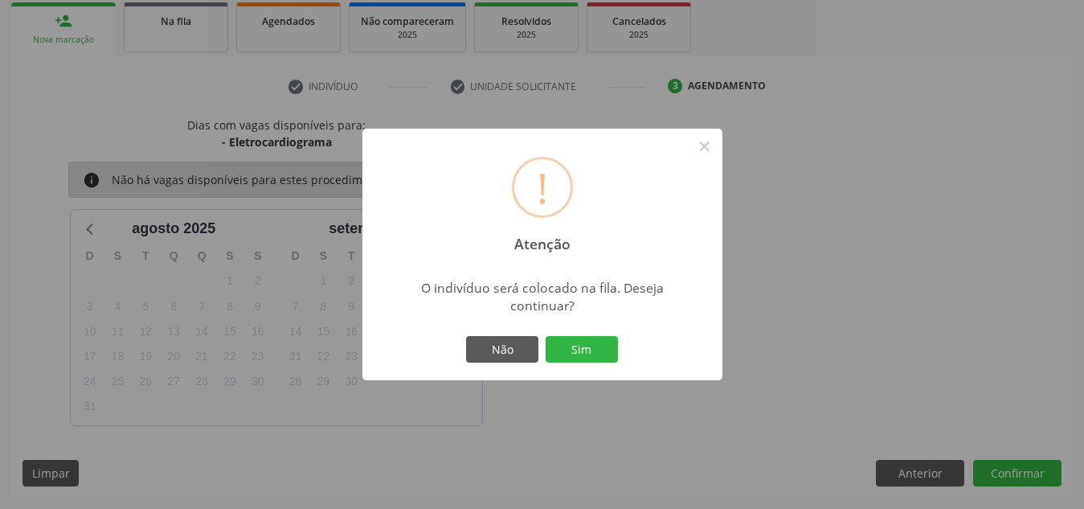
click at [546, 336] on button "Sim" at bounding box center [582, 349] width 72 height 27
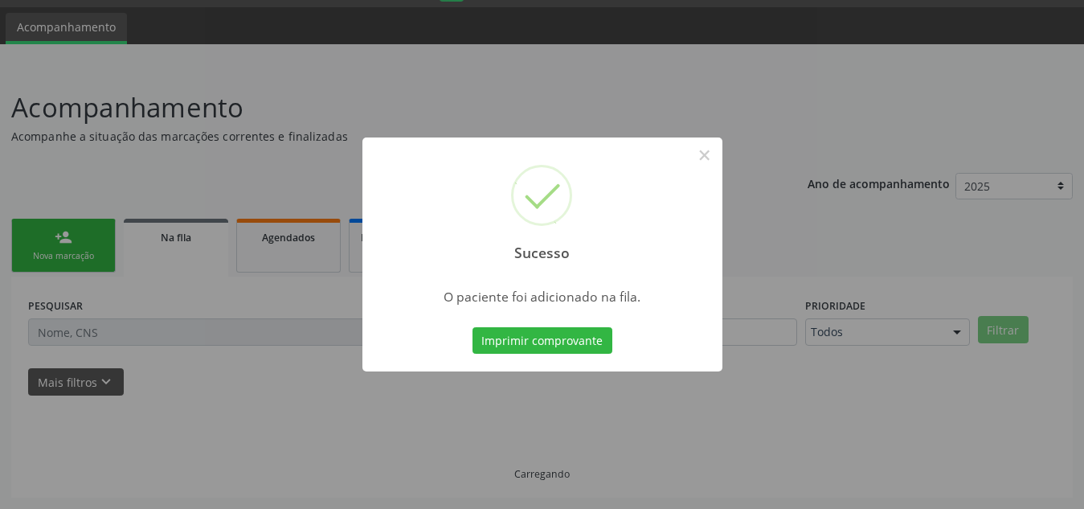
scroll to position [44, 0]
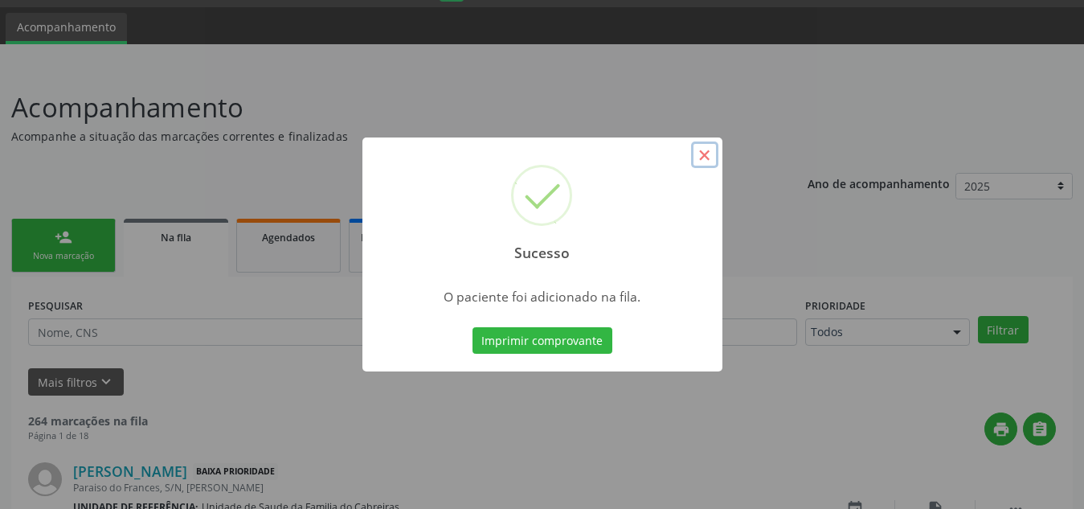
click at [706, 156] on button "×" at bounding box center [704, 154] width 27 height 27
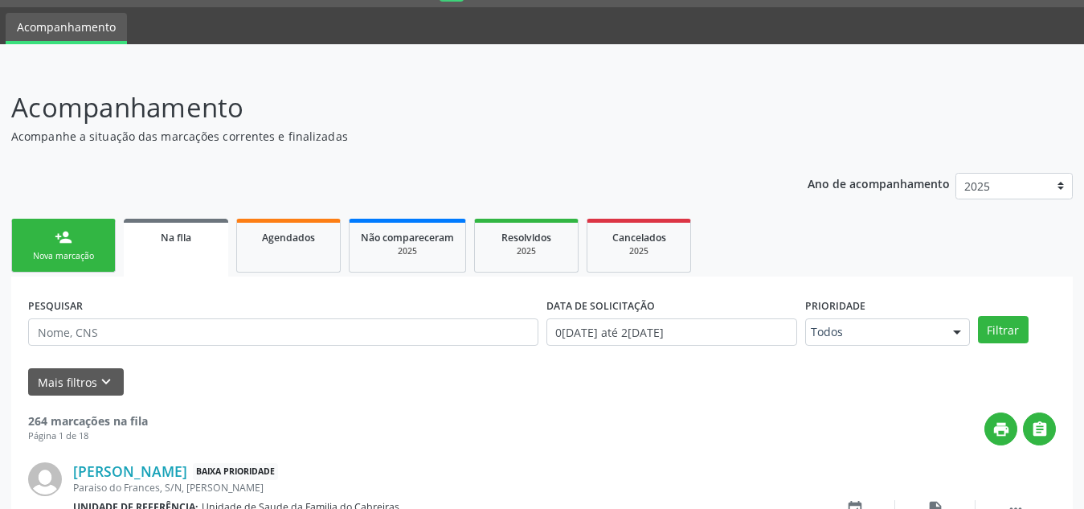
click at [101, 224] on link "person_add Nova marcação" at bounding box center [63, 246] width 104 height 54
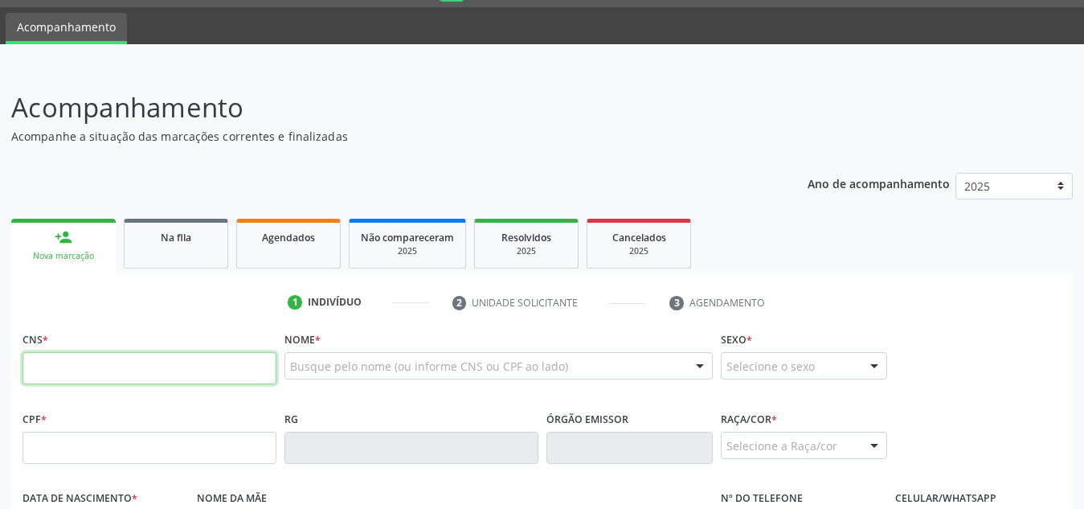
click at [108, 374] on input "text" at bounding box center [150, 368] width 254 height 32
paste input "260 9199 4"
type input "2"
paste input "701 8072 8777 3878"
type input "701 8072 8777 3878"
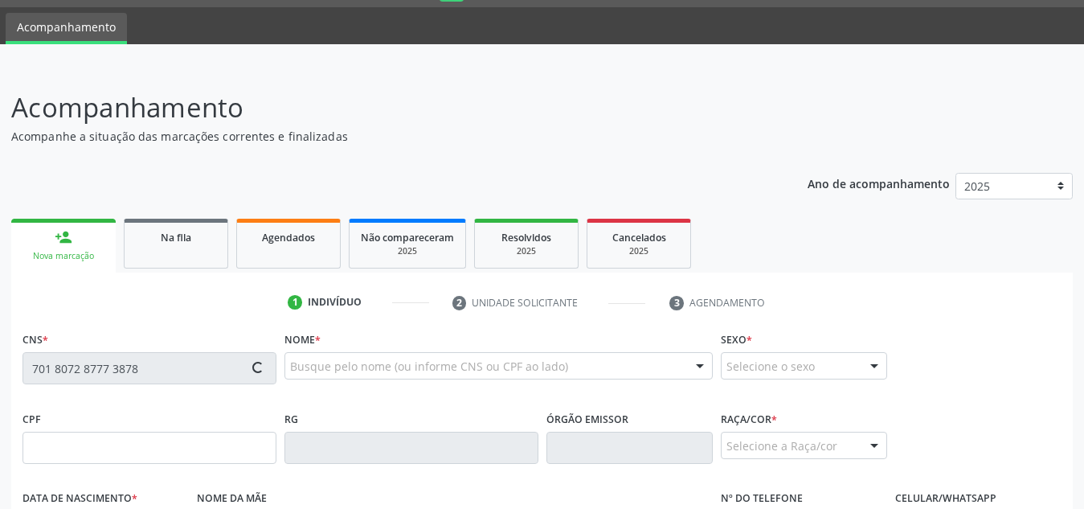
type input "26[DATE]"
type input "[PHONE_NUMBER]"
type input "S/N"
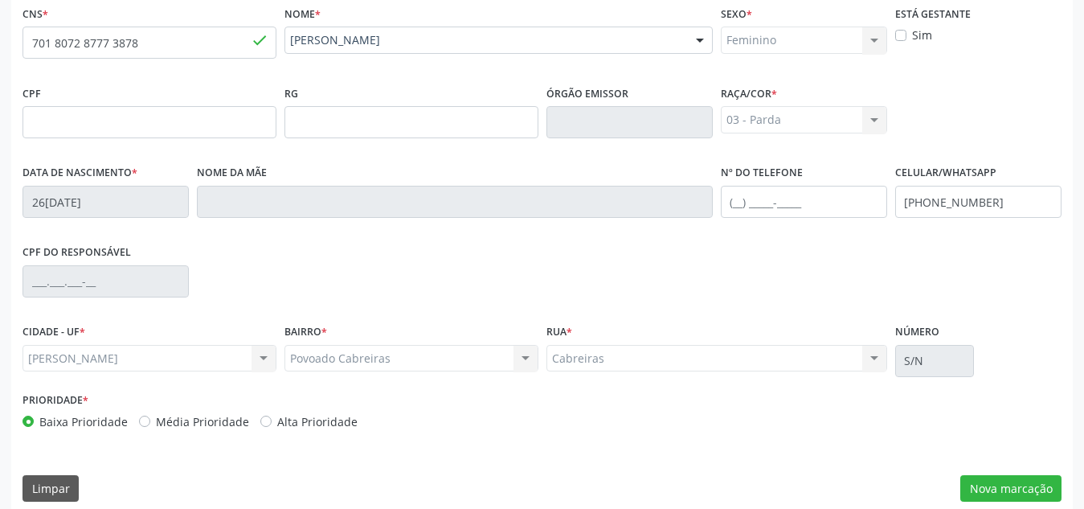
scroll to position [385, 0]
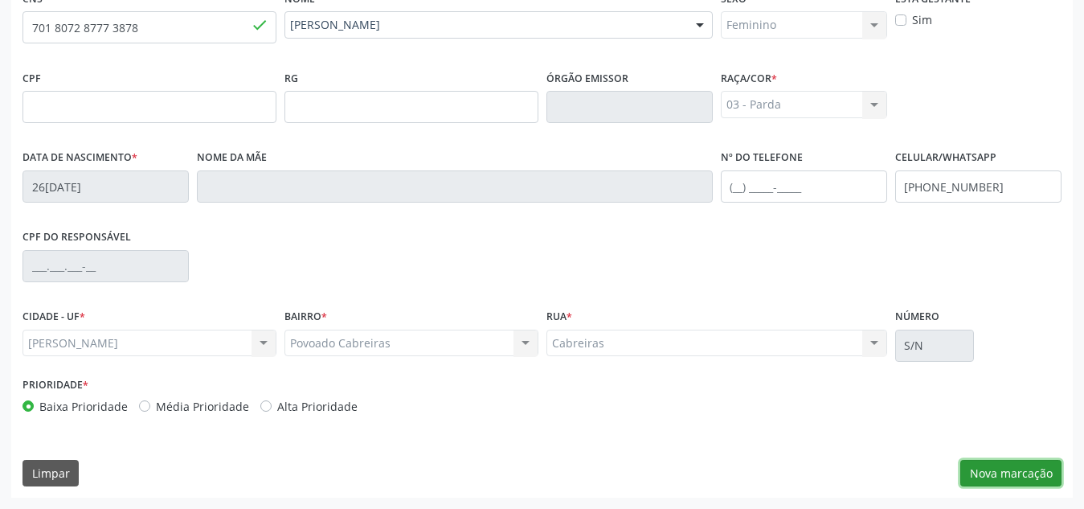
click at [995, 483] on button "Nova marcação" at bounding box center [1010, 473] width 101 height 27
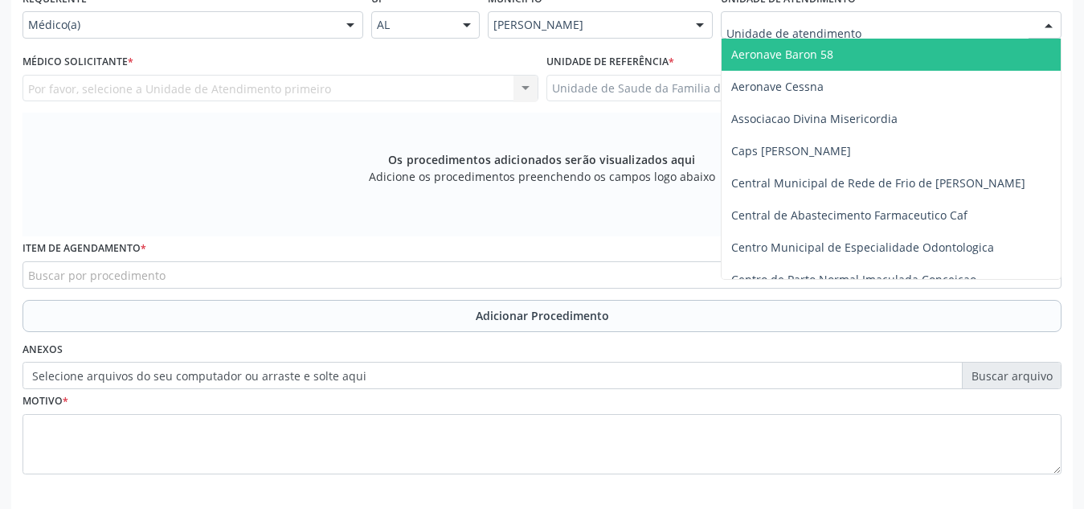
click at [970, 21] on div at bounding box center [891, 24] width 341 height 27
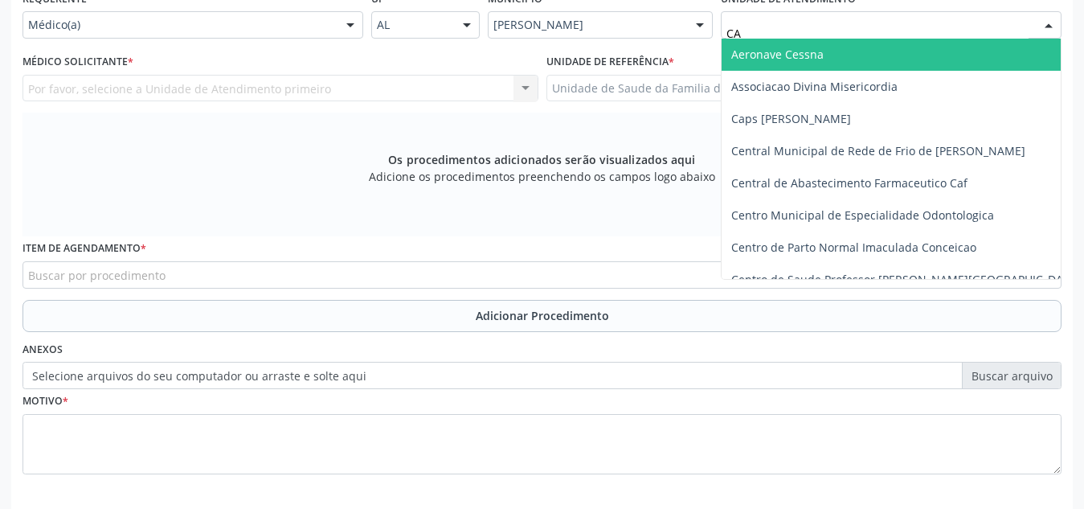
type input "CAB"
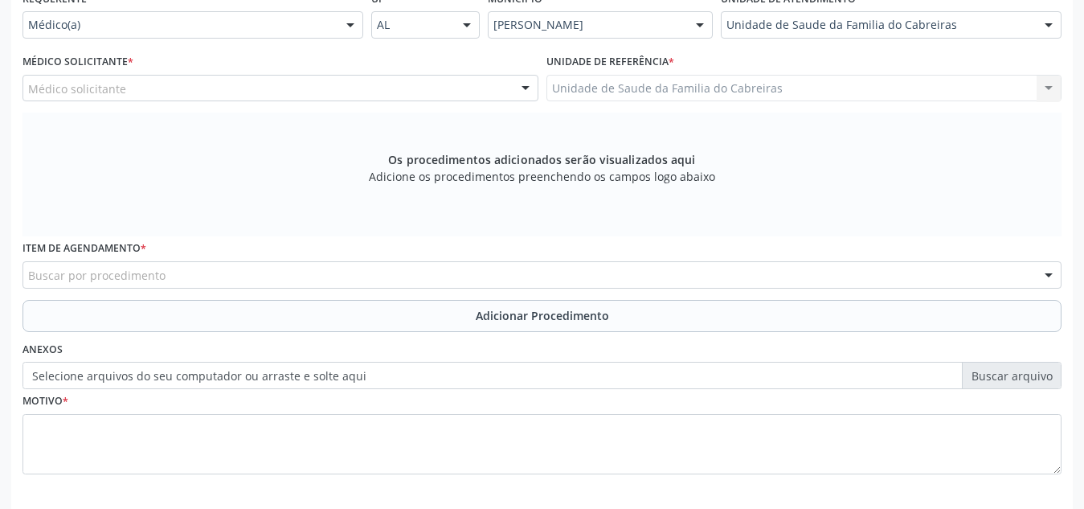
click at [443, 87] on div "Médico solicitante" at bounding box center [281, 88] width 516 height 27
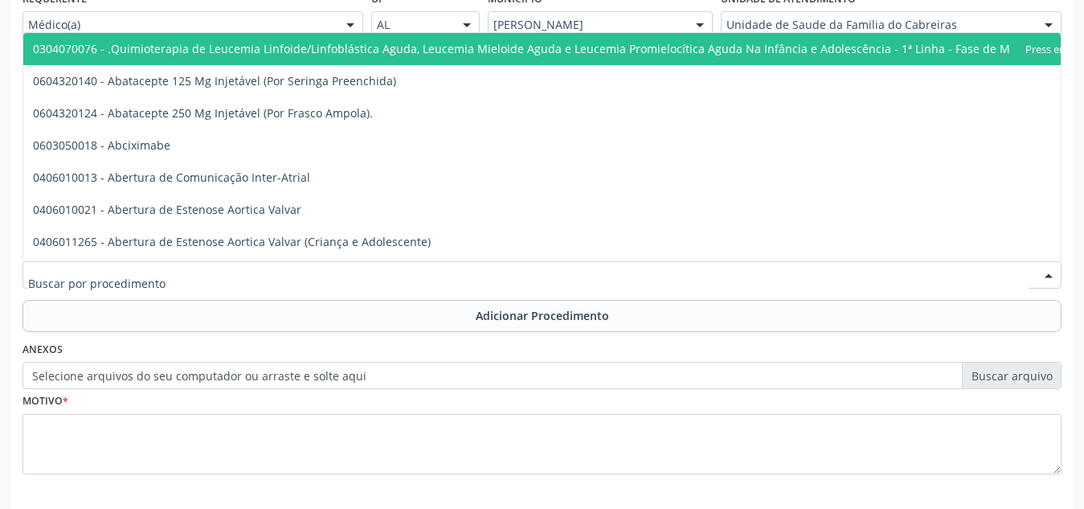
click at [260, 280] on div at bounding box center [542, 274] width 1039 height 27
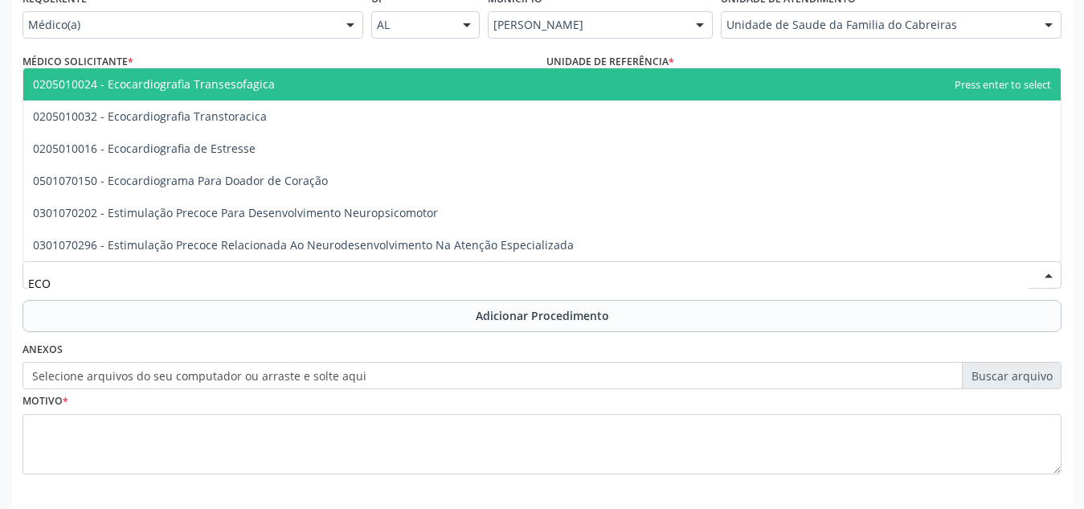
type input "ECOC"
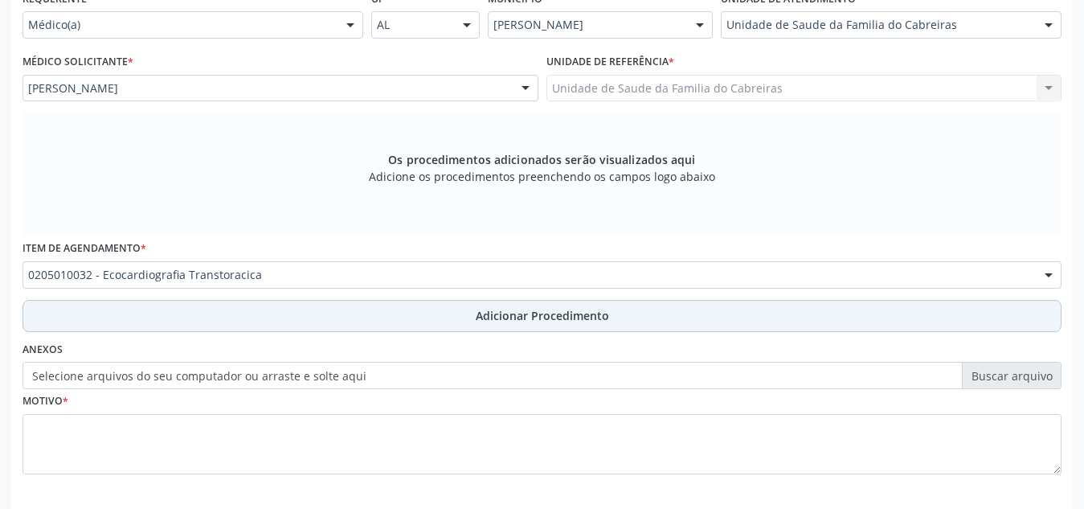
click at [258, 309] on button "Adicionar Procedimento" at bounding box center [542, 316] width 1039 height 32
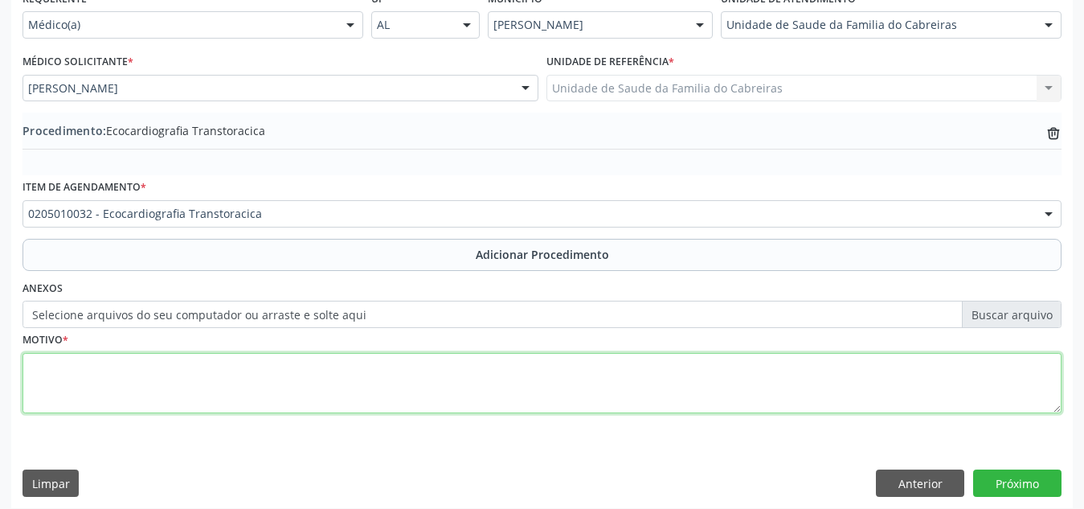
click at [207, 387] on textarea at bounding box center [542, 383] width 1039 height 61
type textarea "HAS"
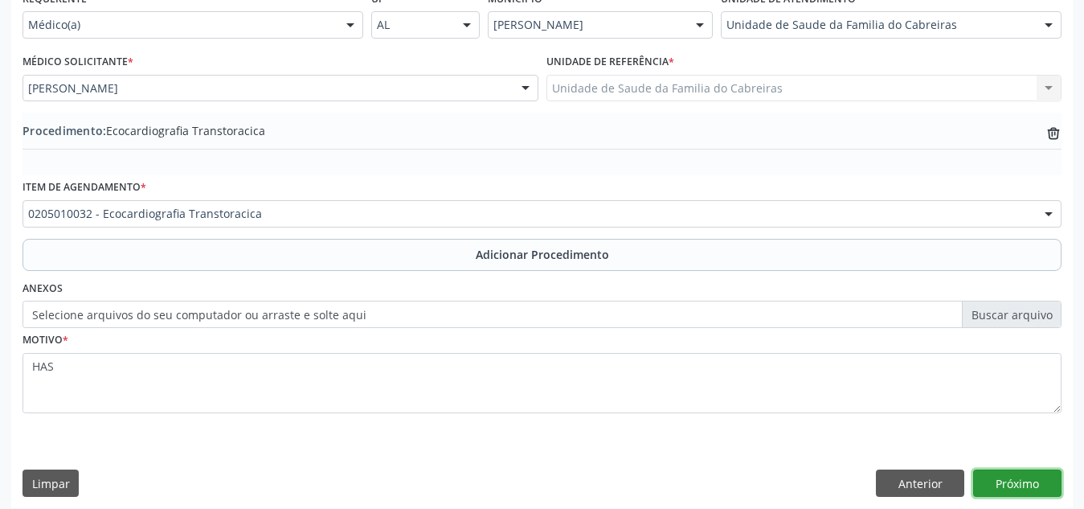
click at [1016, 483] on button "Próximo" at bounding box center [1017, 482] width 88 height 27
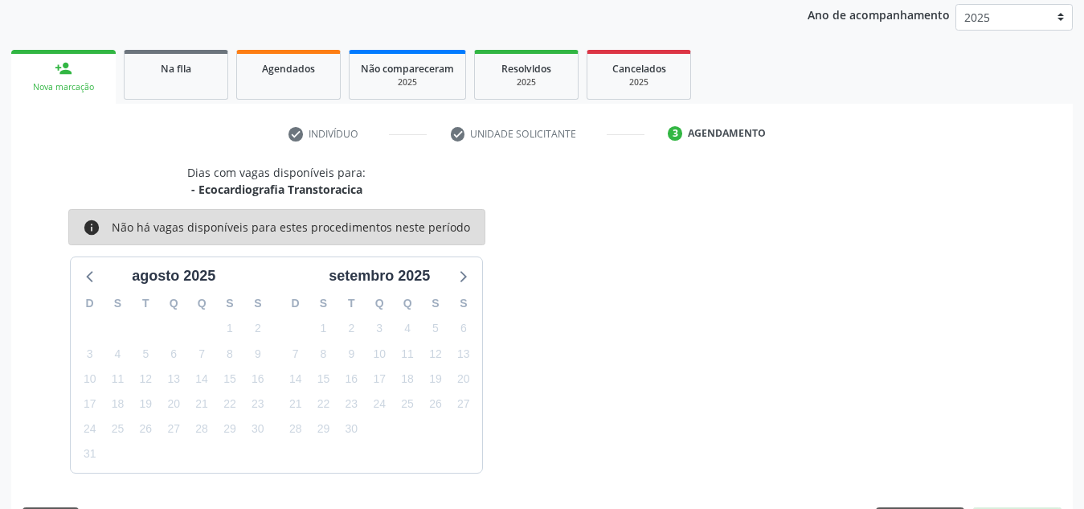
scroll to position [260, 0]
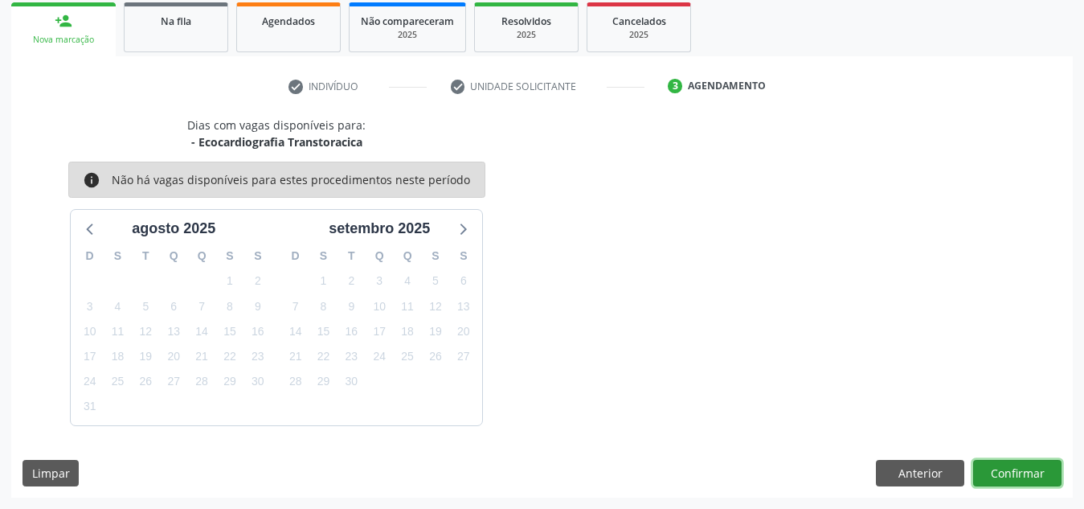
click at [1014, 465] on button "Confirmar" at bounding box center [1017, 473] width 88 height 27
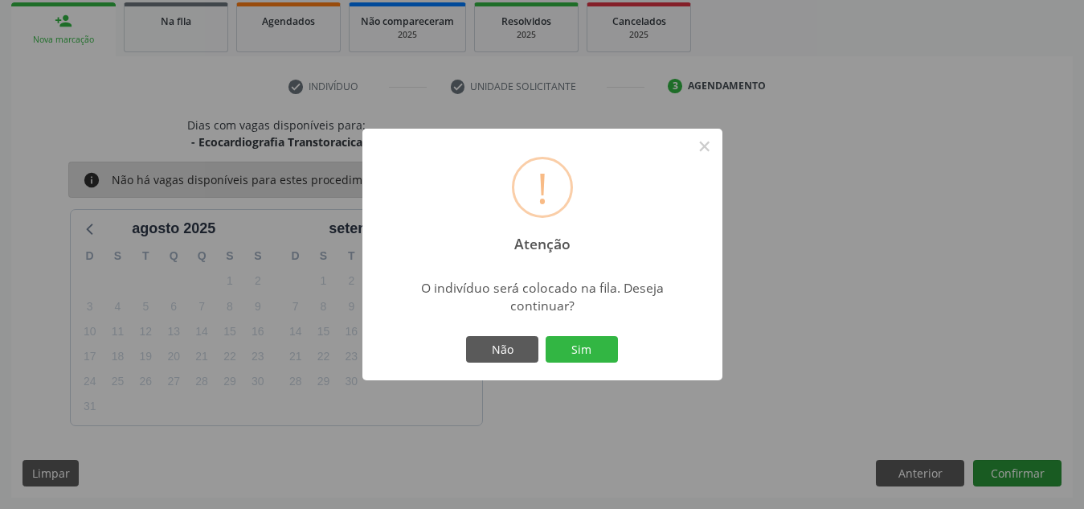
click at [546, 336] on button "Sim" at bounding box center [582, 349] width 72 height 27
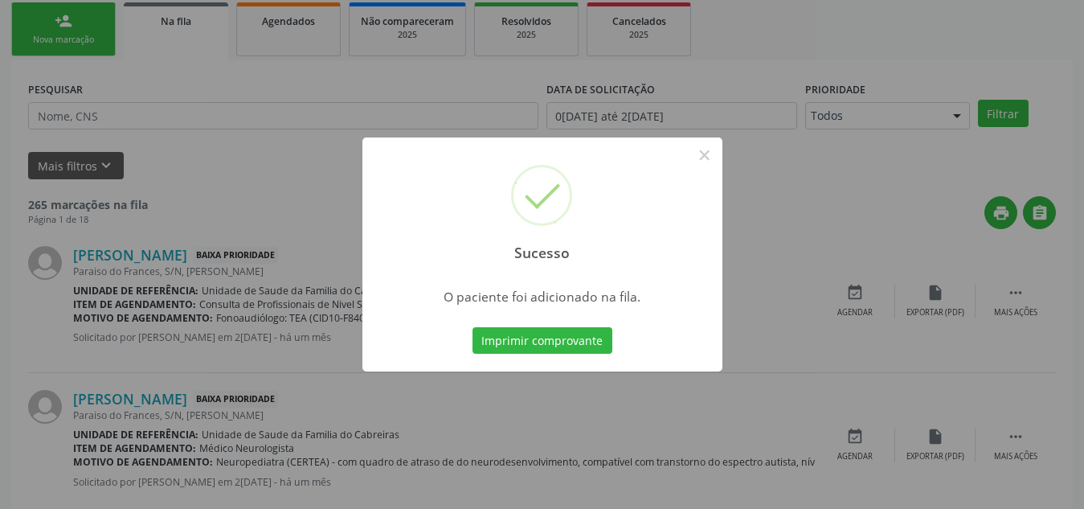
scroll to position [44, 0]
